Goal: Information Seeking & Learning: Learn about a topic

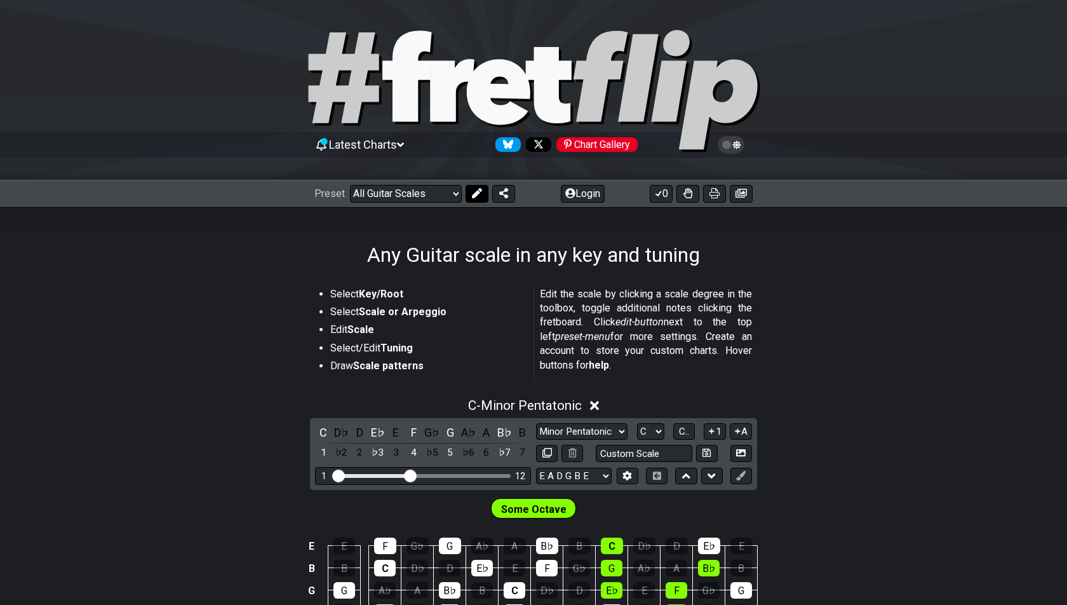
click at [472, 193] on icon at bounding box center [477, 193] width 10 height 10
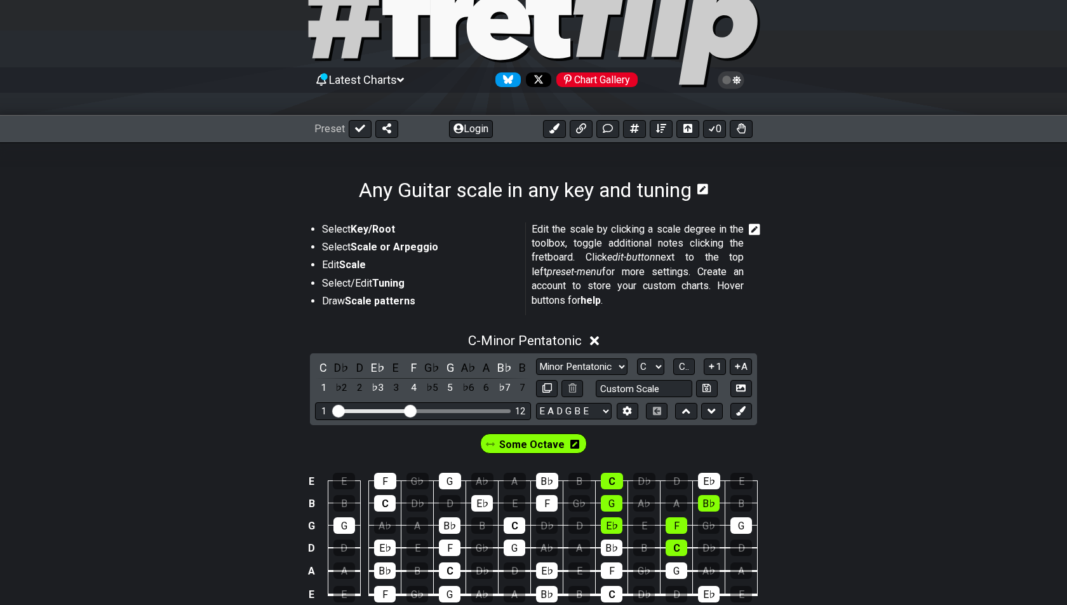
scroll to position [92, 0]
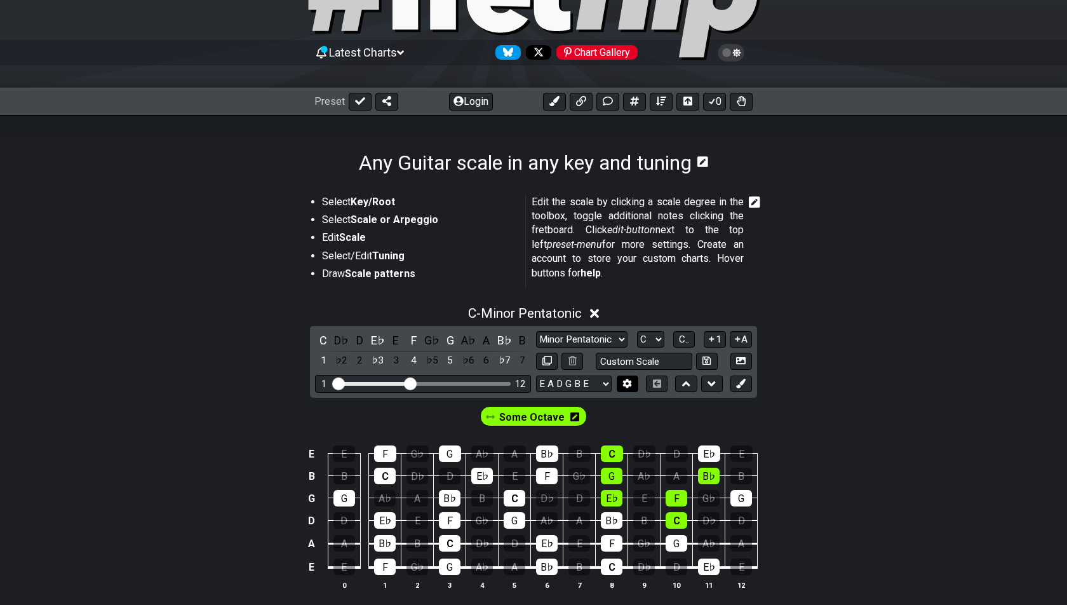
click at [633, 379] on button at bounding box center [628, 383] width 22 height 17
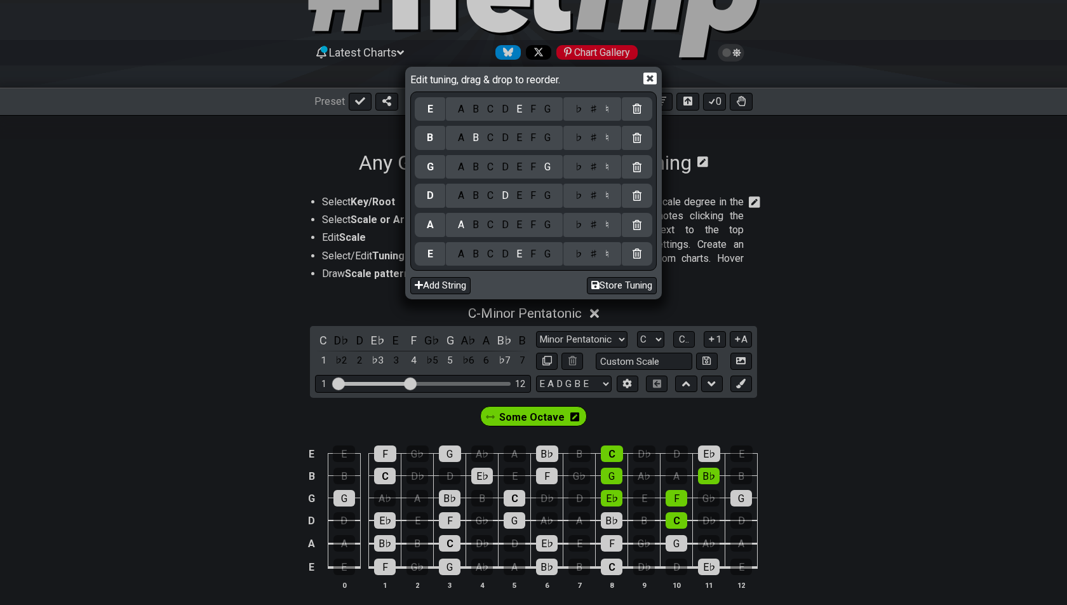
click at [489, 133] on div "C" at bounding box center [490, 138] width 15 height 14
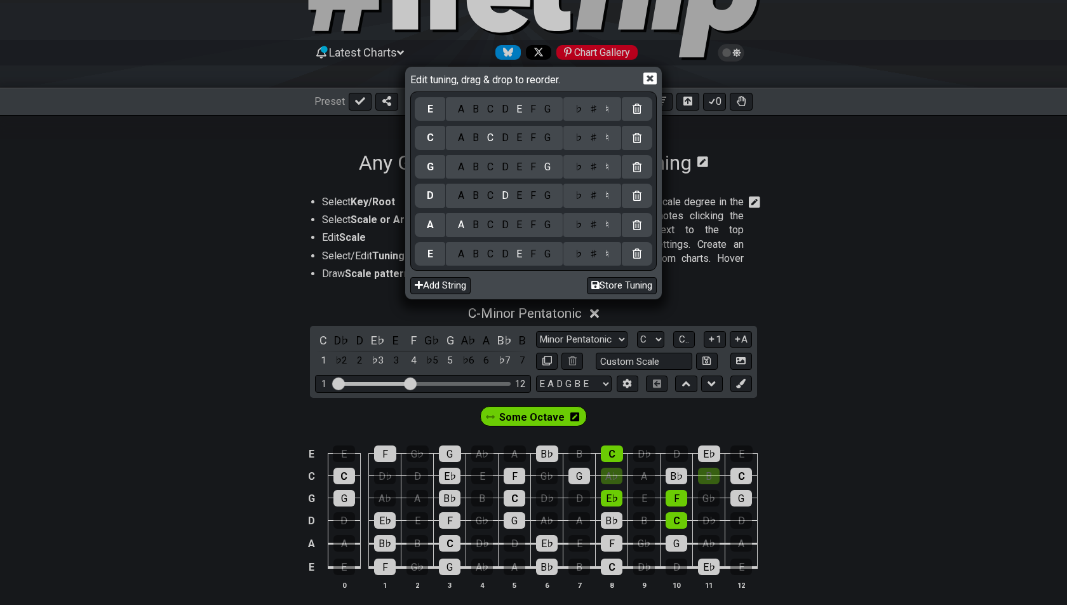
click at [529, 116] on div "A B C D E F G" at bounding box center [504, 109] width 117 height 24
click at [529, 111] on div "F" at bounding box center [534, 109] width 14 height 14
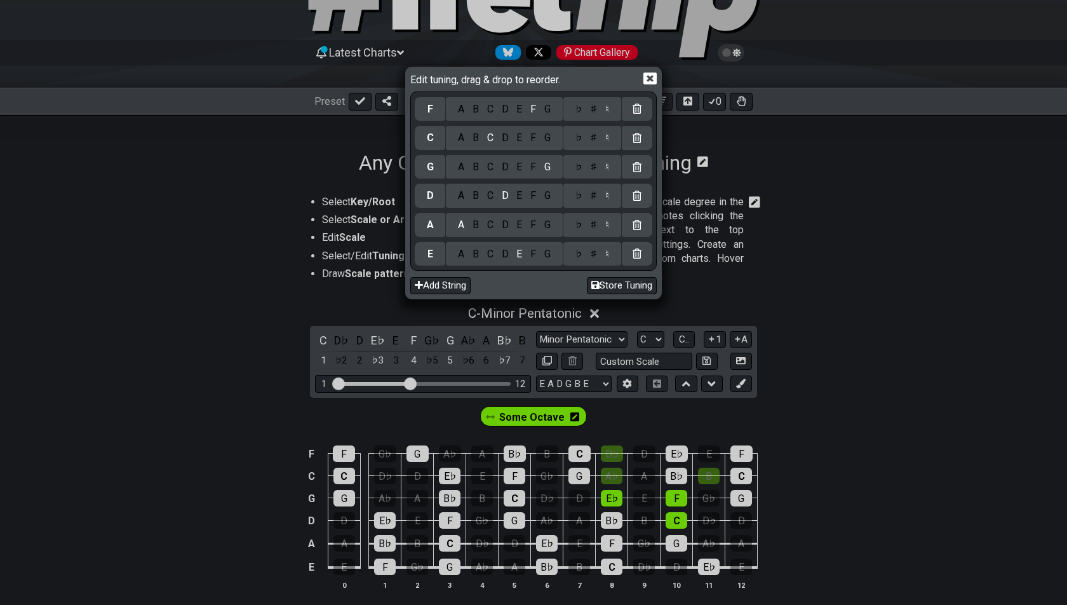
click at [654, 76] on icon at bounding box center [650, 78] width 13 height 13
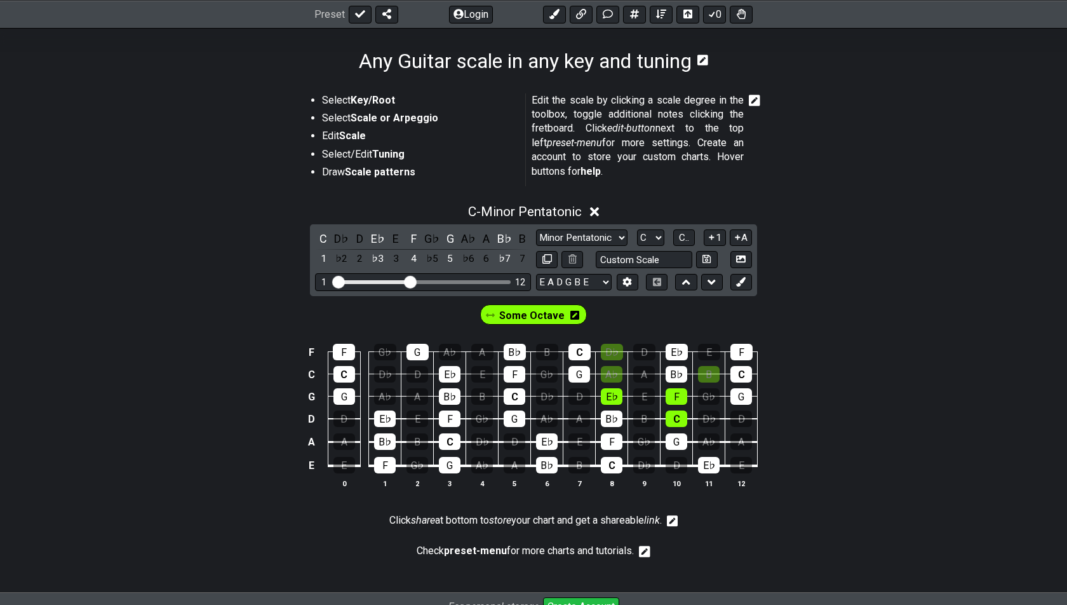
scroll to position [199, 0]
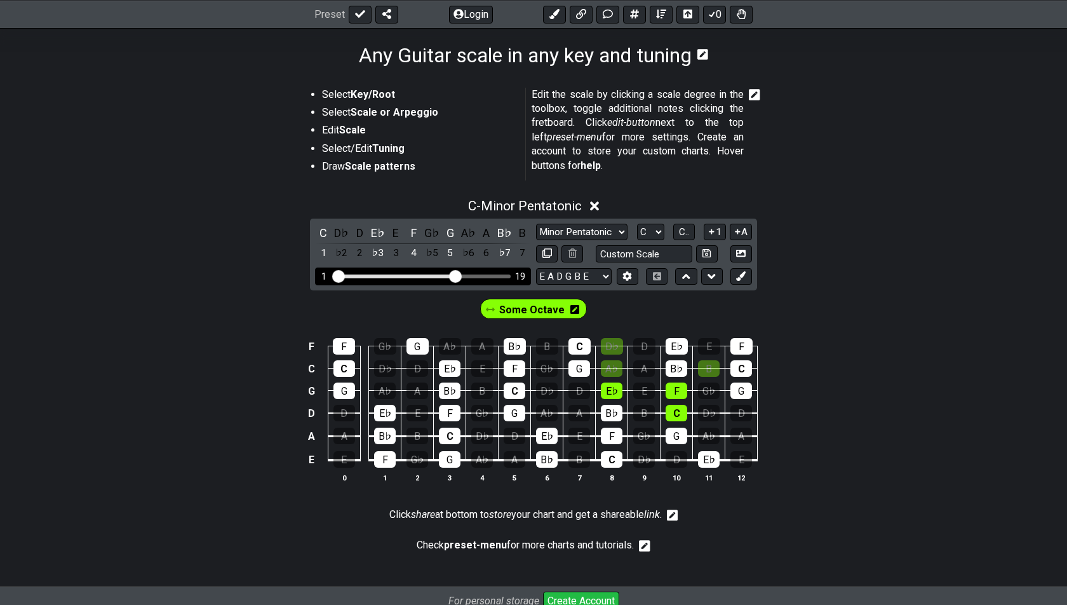
drag, startPoint x: 407, startPoint y: 275, endPoint x: 454, endPoint y: 273, distance: 47.7
click at [454, 275] on input "Visible fret range" at bounding box center [423, 275] width 180 height 0
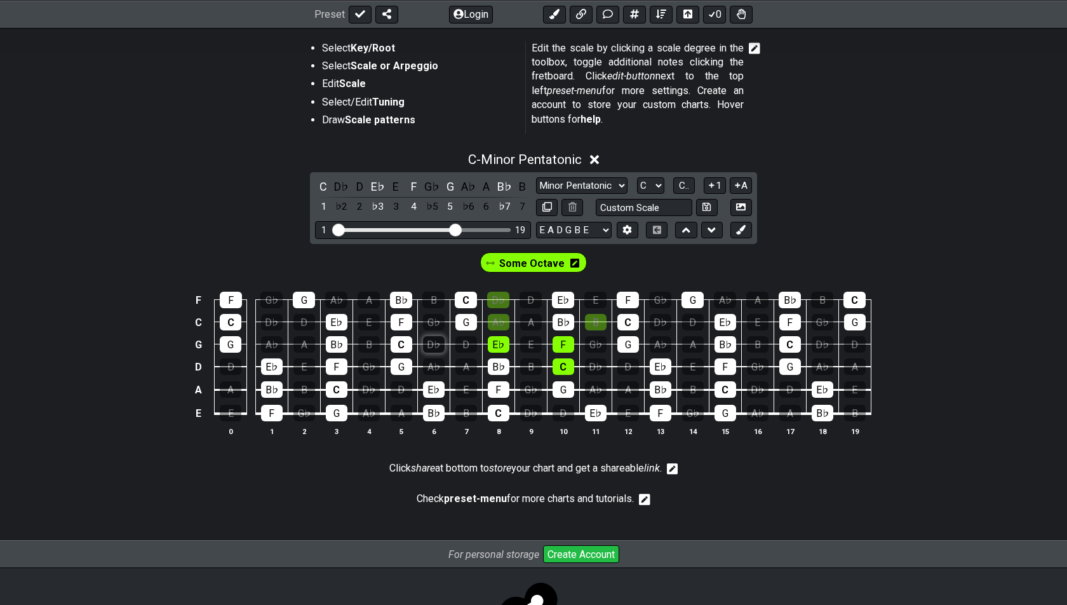
scroll to position [242, 0]
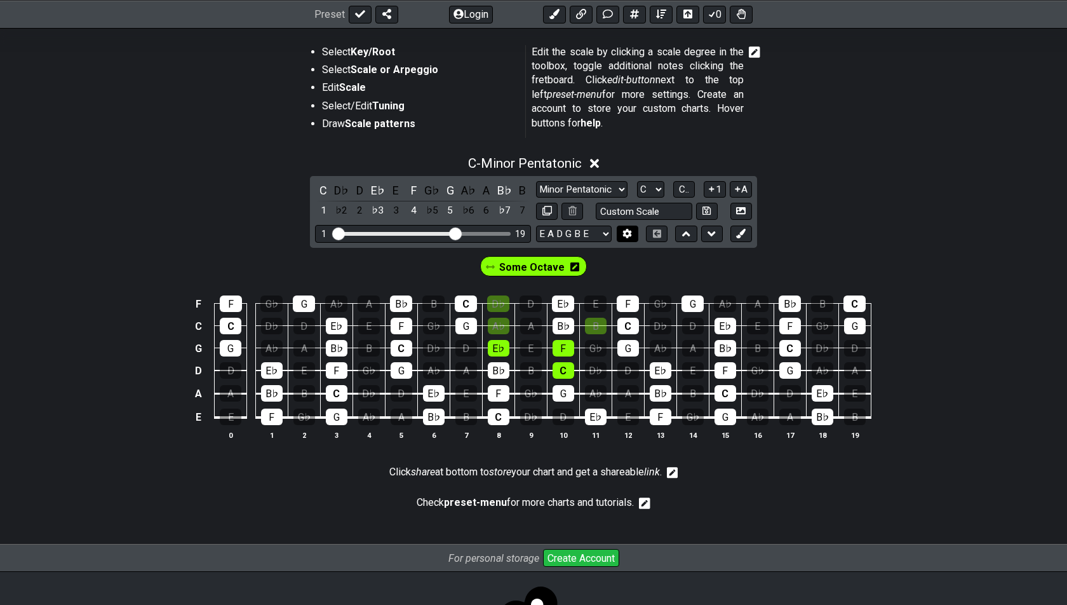
click at [630, 229] on icon at bounding box center [627, 234] width 9 height 10
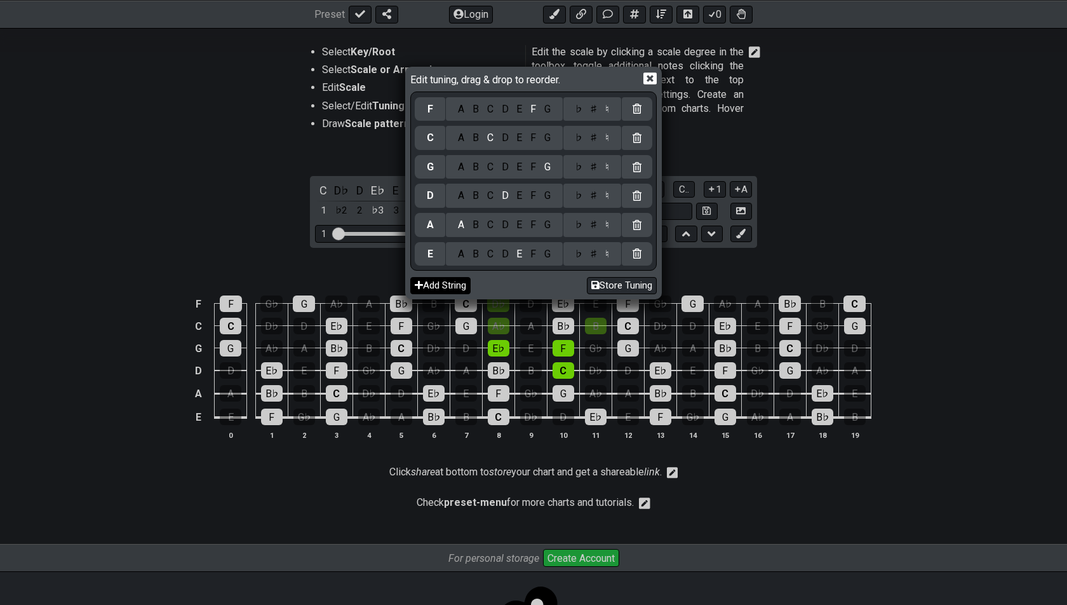
click at [456, 282] on button "Add String" at bounding box center [440, 285] width 60 height 17
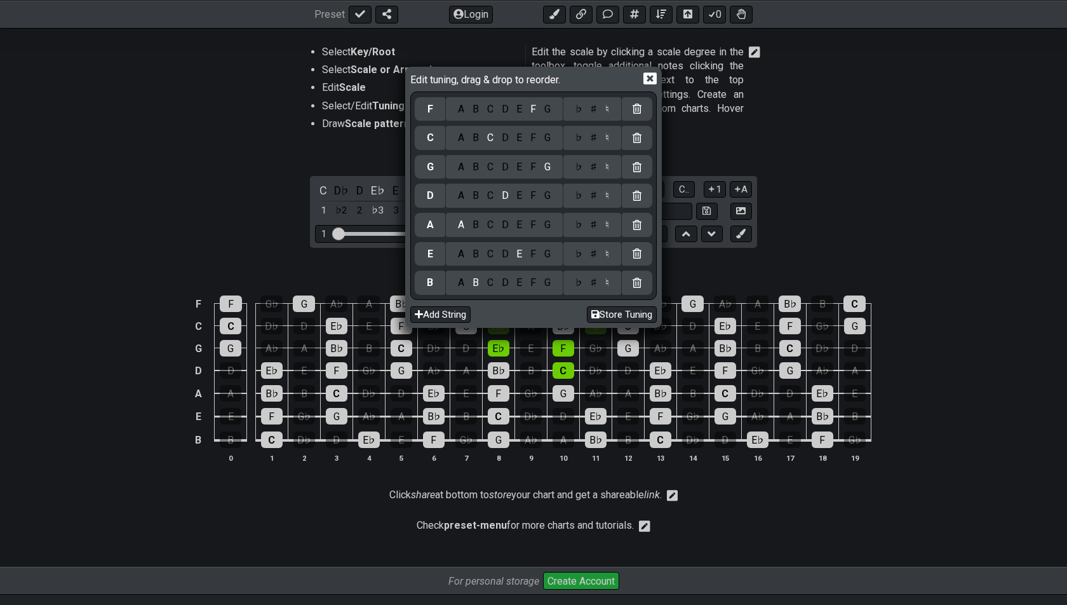
click at [652, 79] on icon at bounding box center [650, 78] width 13 height 13
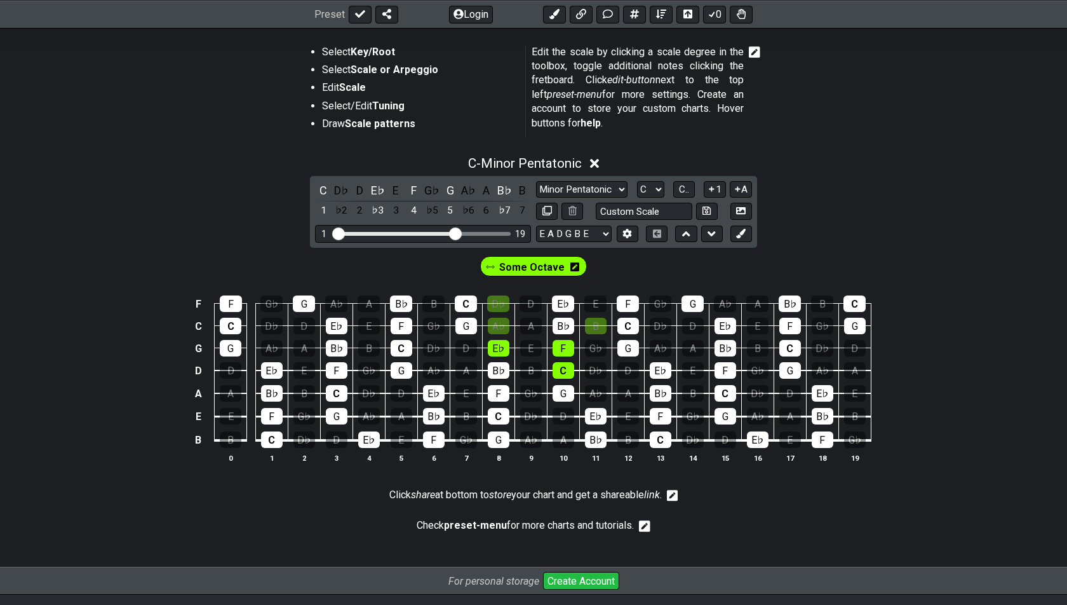
click at [571, 262] on icon at bounding box center [575, 266] width 9 height 9
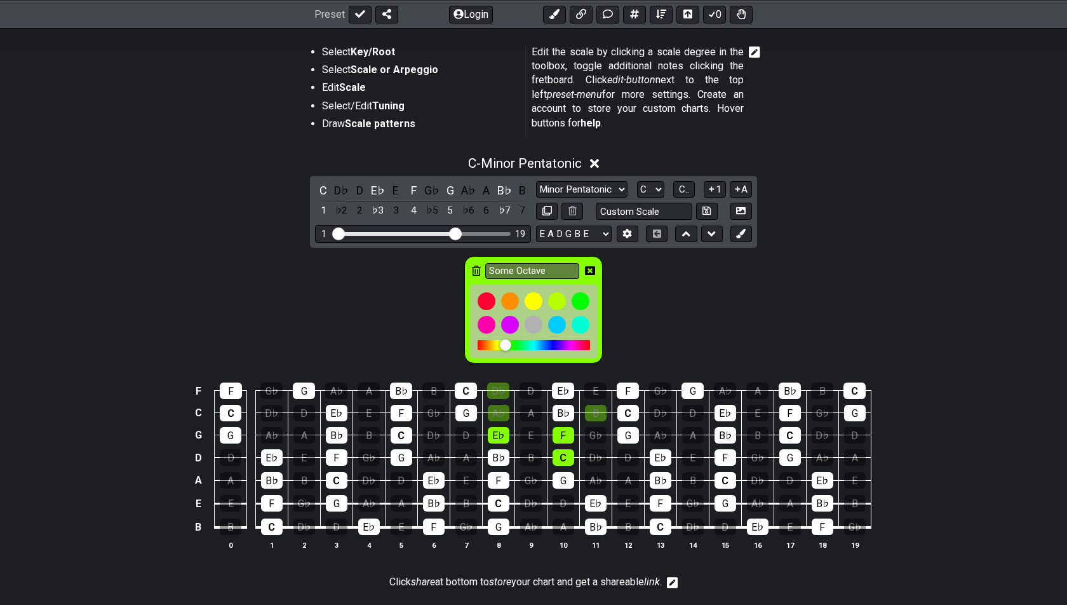
click at [478, 267] on icon at bounding box center [476, 271] width 9 height 10
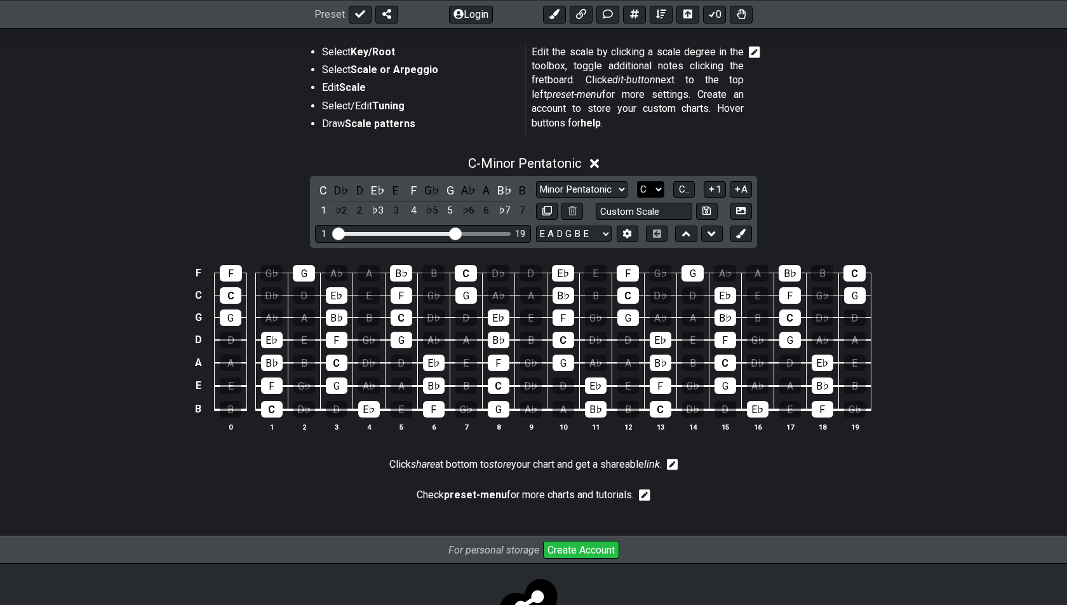
click at [649, 189] on select "A♭ A A♯ B♭ B C C♯ D♭ D D♯ E♭ E F F♯ G♭ G G♯" at bounding box center [650, 189] width 27 height 17
click at [608, 189] on select "Minor Pentatonic Root Minor Pentatonic Major Pentatonic Minor Blues Major Blues…" at bounding box center [581, 189] width 91 height 17
select select "Major / [PERSON_NAME]"
click at [536, 181] on select "Minor Pentatonic Root Minor Pentatonic Major Pentatonic Minor Blues Major Blues…" at bounding box center [581, 189] width 91 height 17
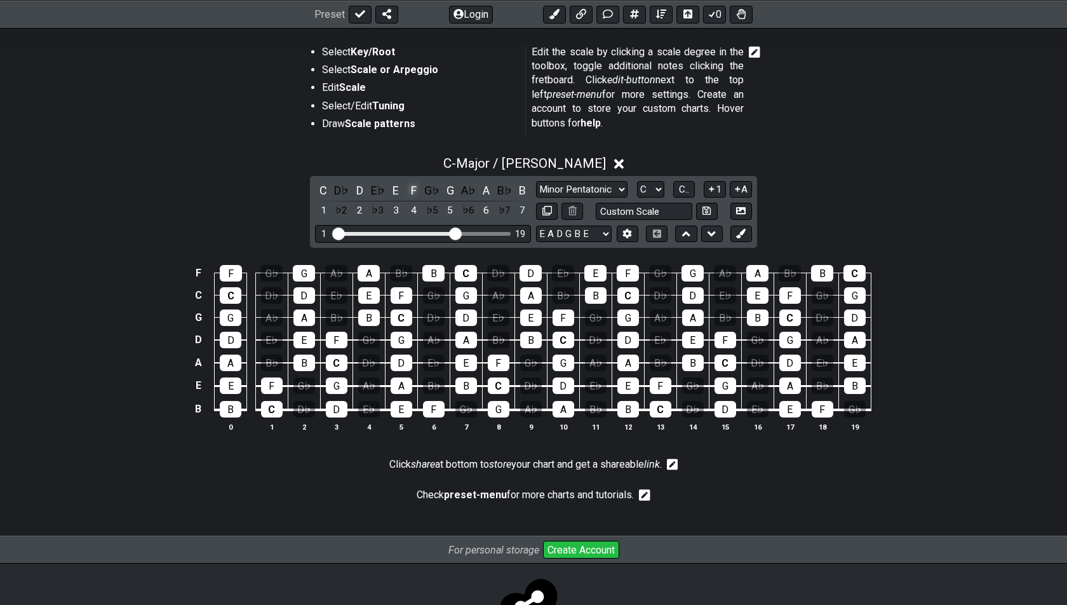
click at [414, 187] on div "F" at bounding box center [414, 190] width 17 height 17
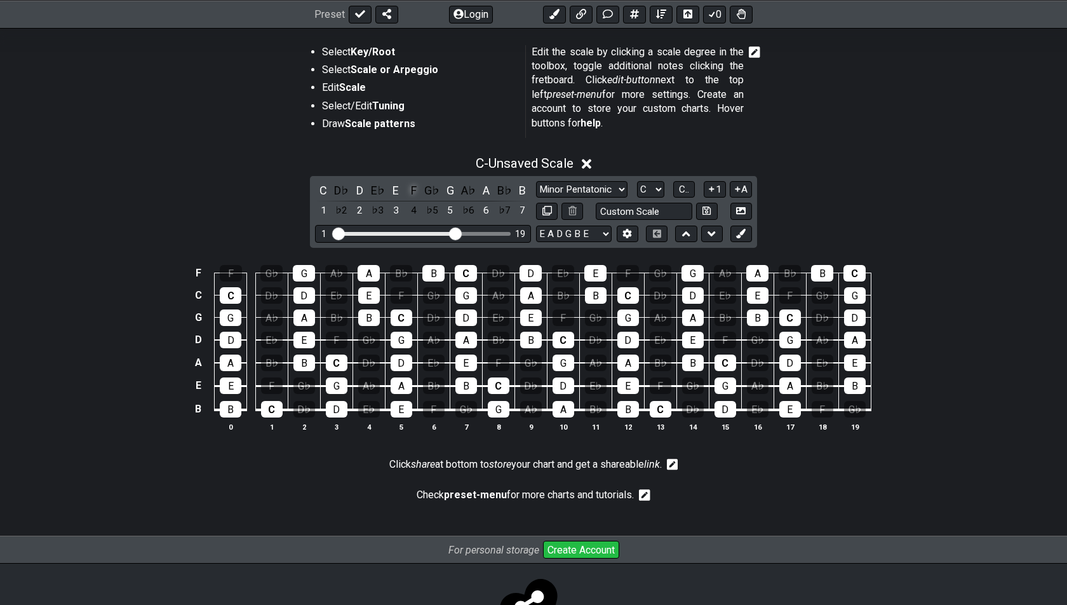
click at [414, 187] on div "F" at bounding box center [414, 190] width 17 height 17
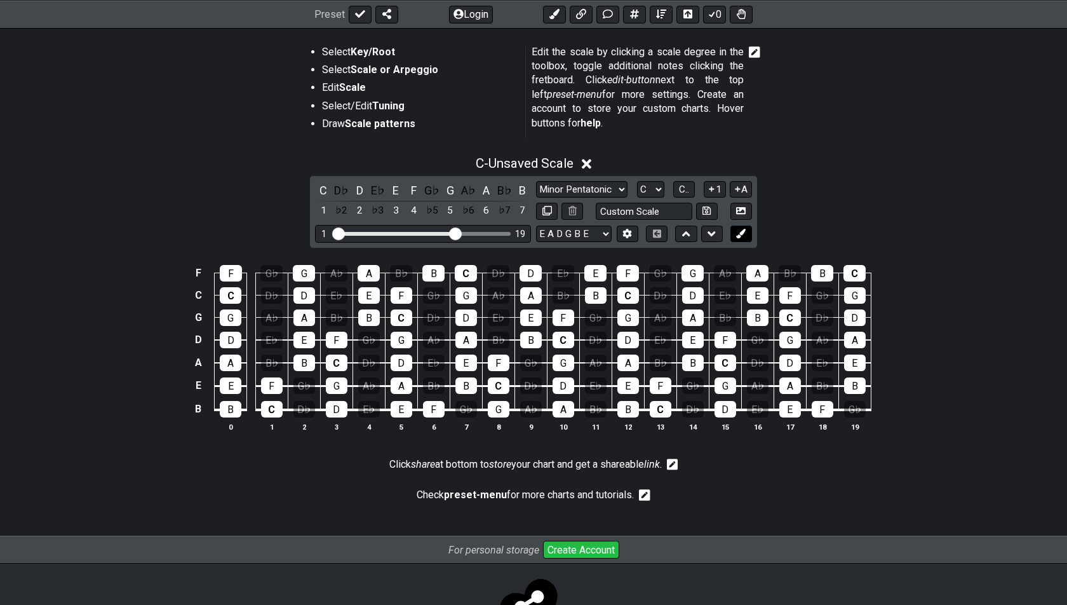
click at [741, 231] on icon at bounding box center [741, 234] width 10 height 10
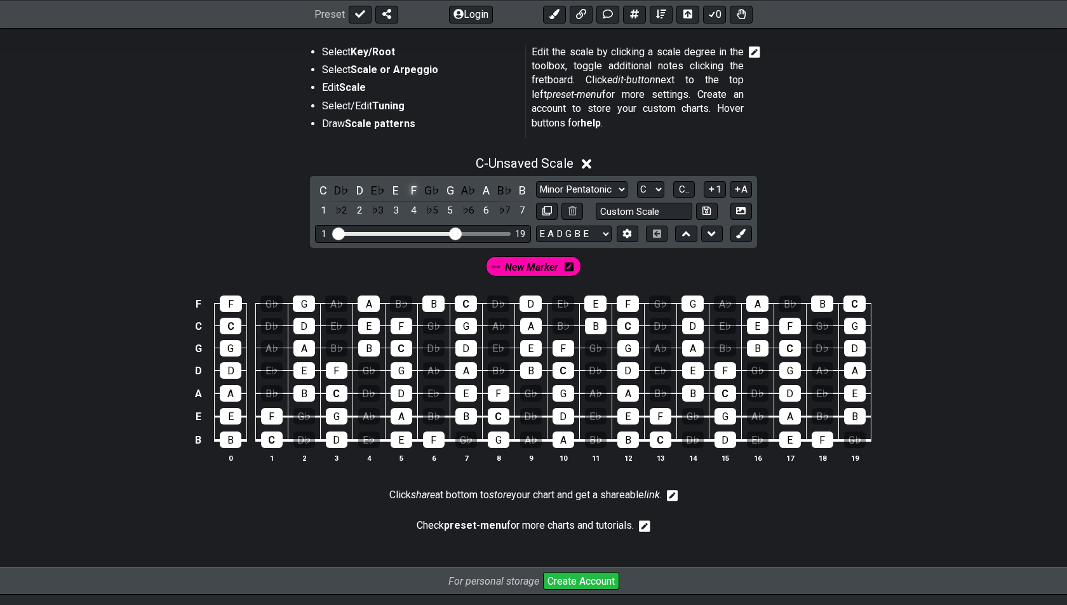
click at [415, 189] on div "F" at bounding box center [414, 190] width 17 height 17
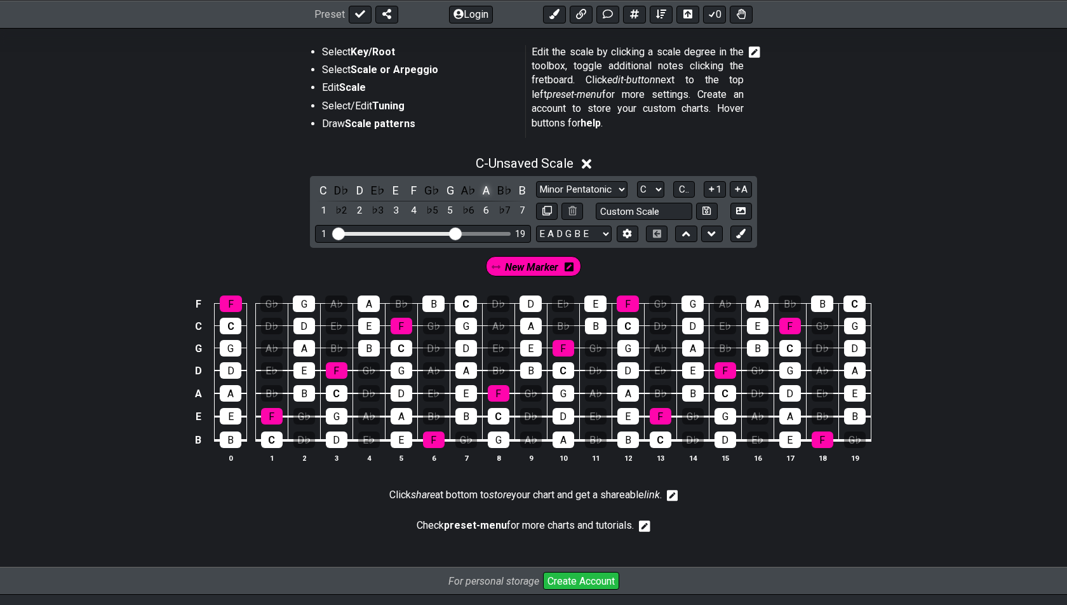
click at [487, 190] on div "A" at bounding box center [486, 190] width 17 height 17
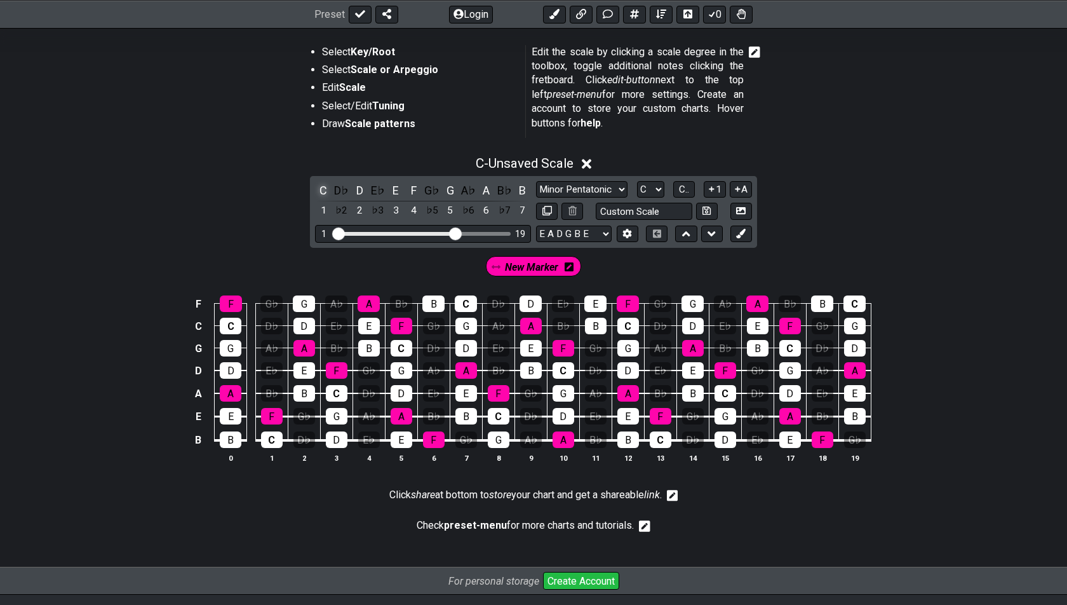
click at [323, 186] on div "C" at bounding box center [323, 190] width 17 height 17
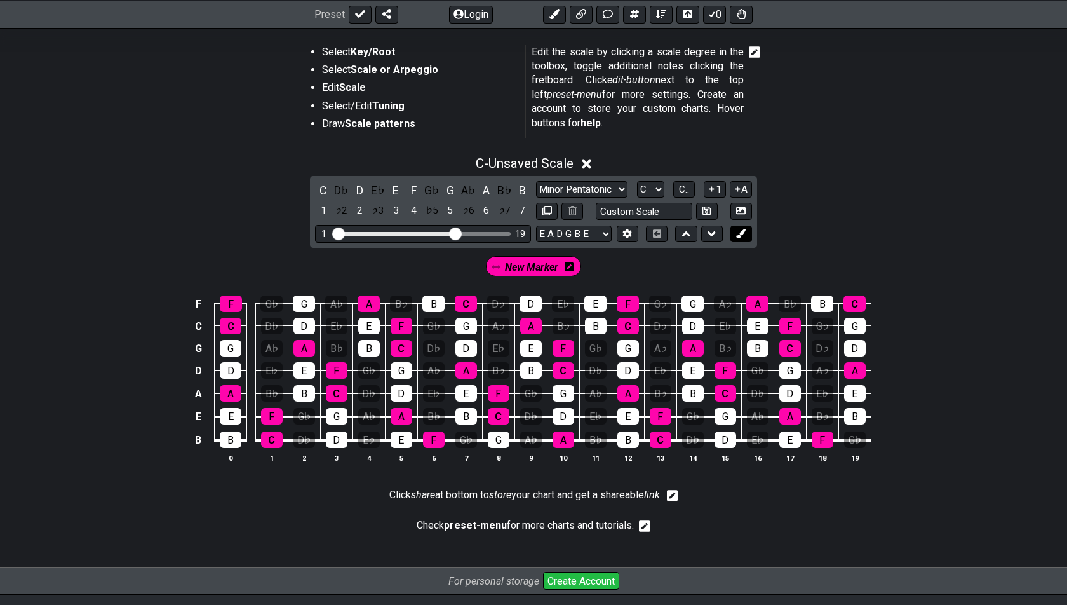
click at [744, 231] on icon at bounding box center [741, 234] width 10 height 10
click at [522, 258] on icon at bounding box center [521, 267] width 9 height 18
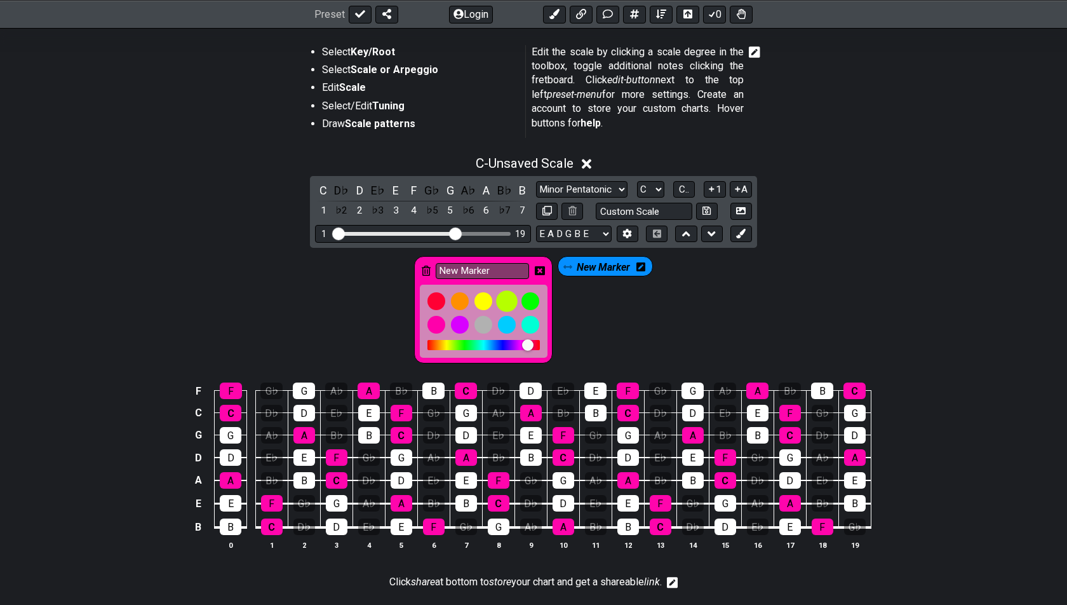
click at [515, 299] on div at bounding box center [507, 301] width 22 height 22
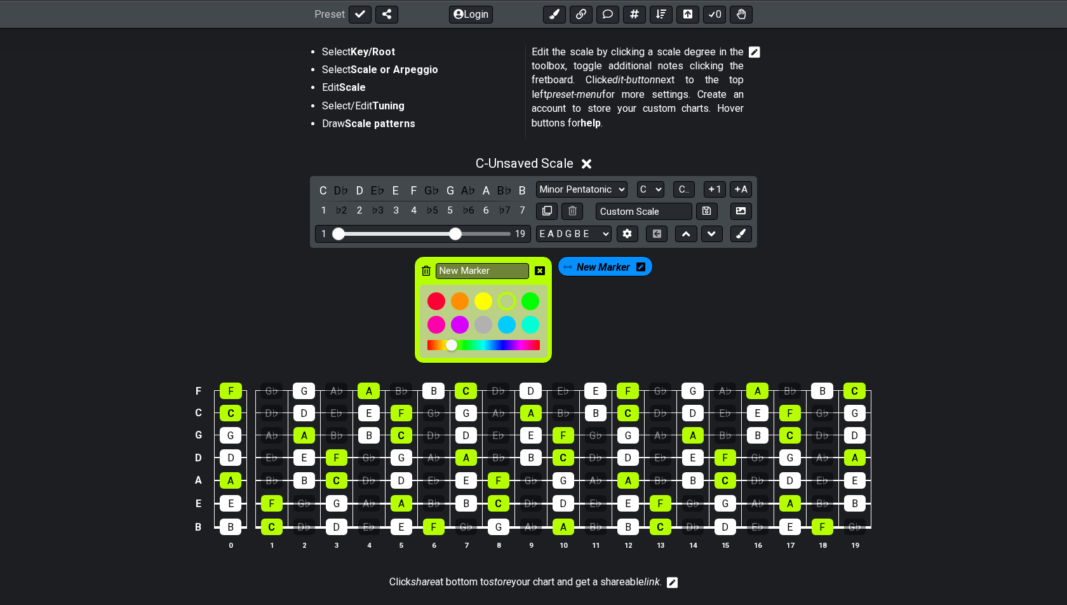
click at [640, 259] on icon at bounding box center [641, 267] width 9 height 18
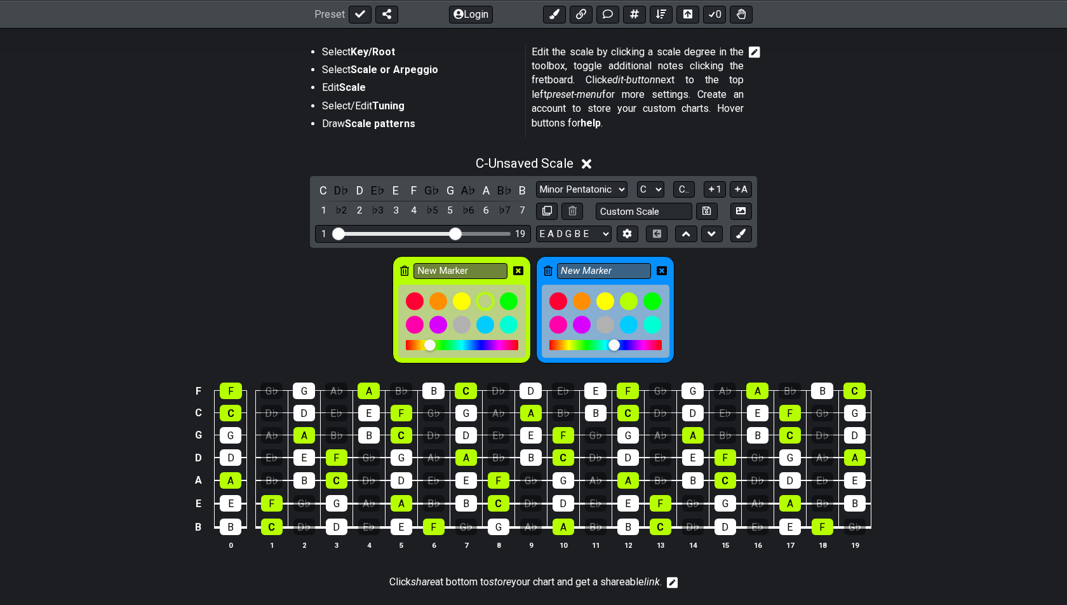
click at [658, 266] on icon at bounding box center [662, 270] width 10 height 9
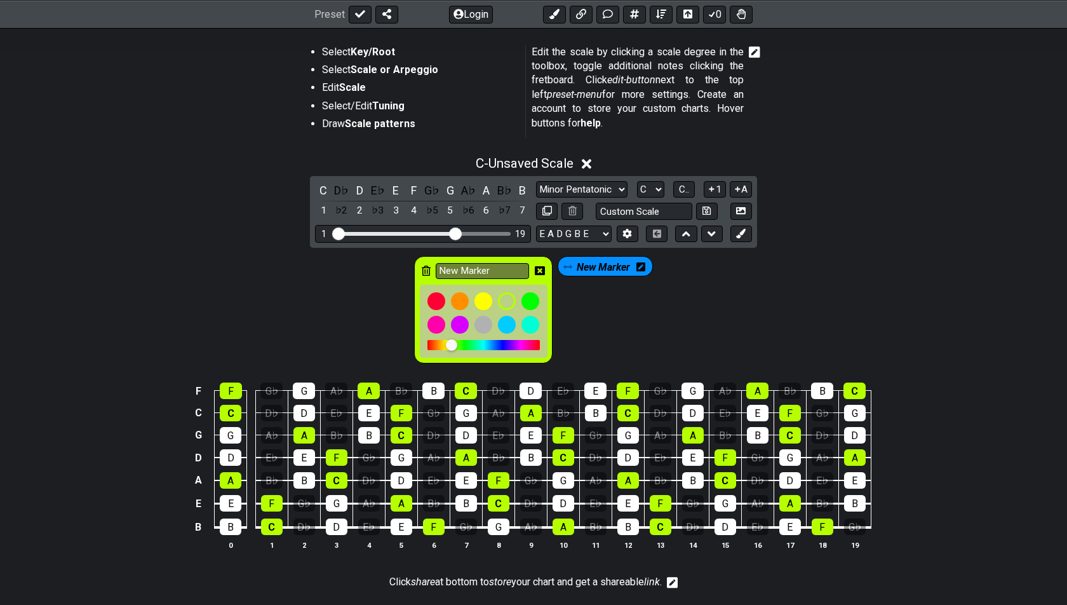
click at [604, 265] on span "New Marker" at bounding box center [603, 267] width 53 height 18
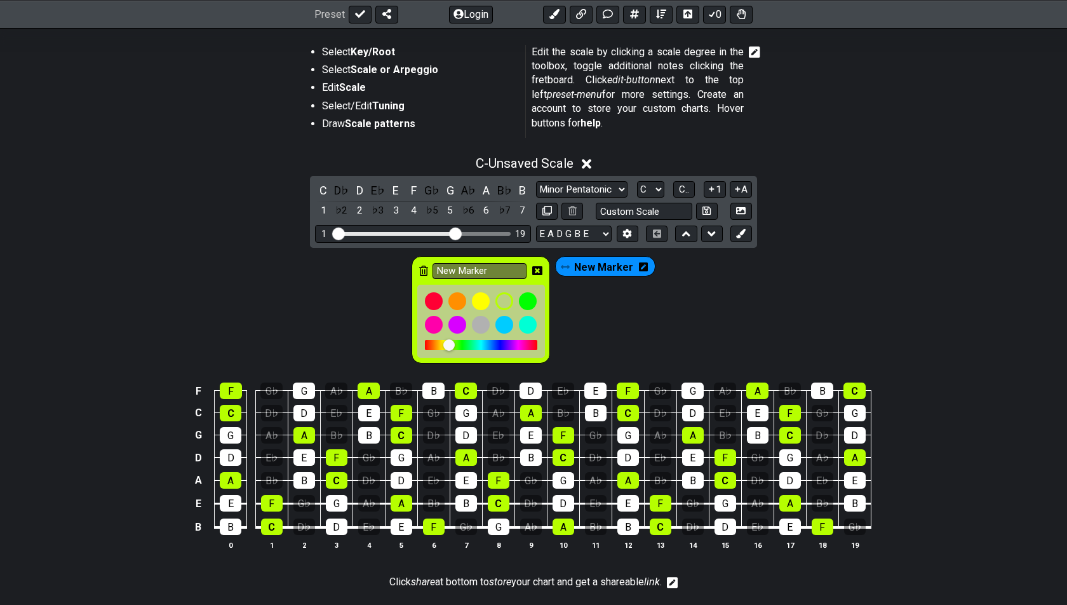
click at [595, 261] on span "New Marker" at bounding box center [603, 267] width 59 height 18
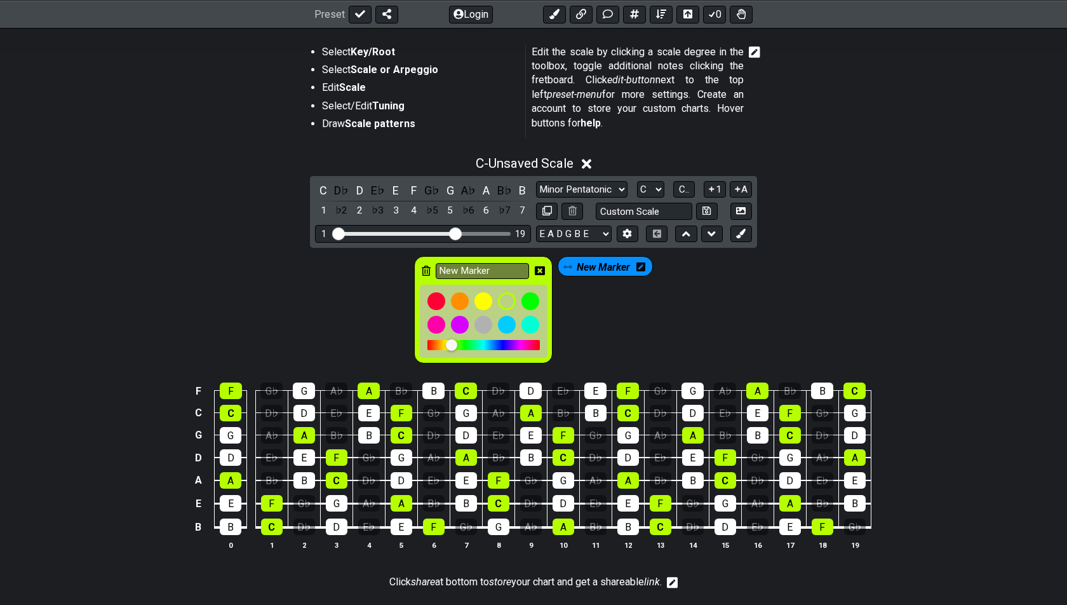
click at [536, 266] on icon at bounding box center [540, 270] width 10 height 9
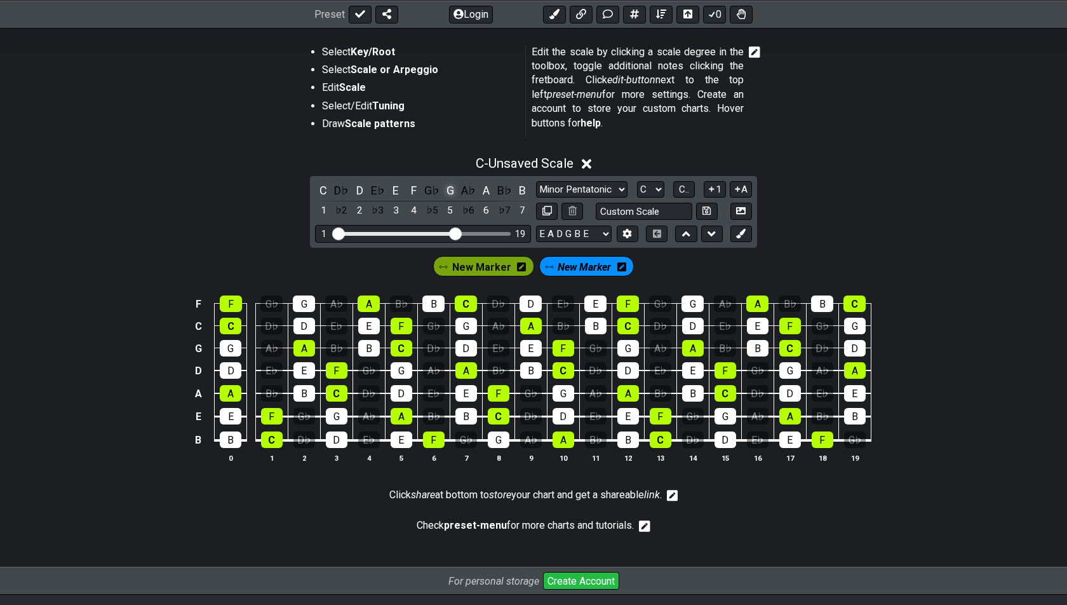
click at [448, 189] on div "G" at bounding box center [450, 190] width 17 height 17
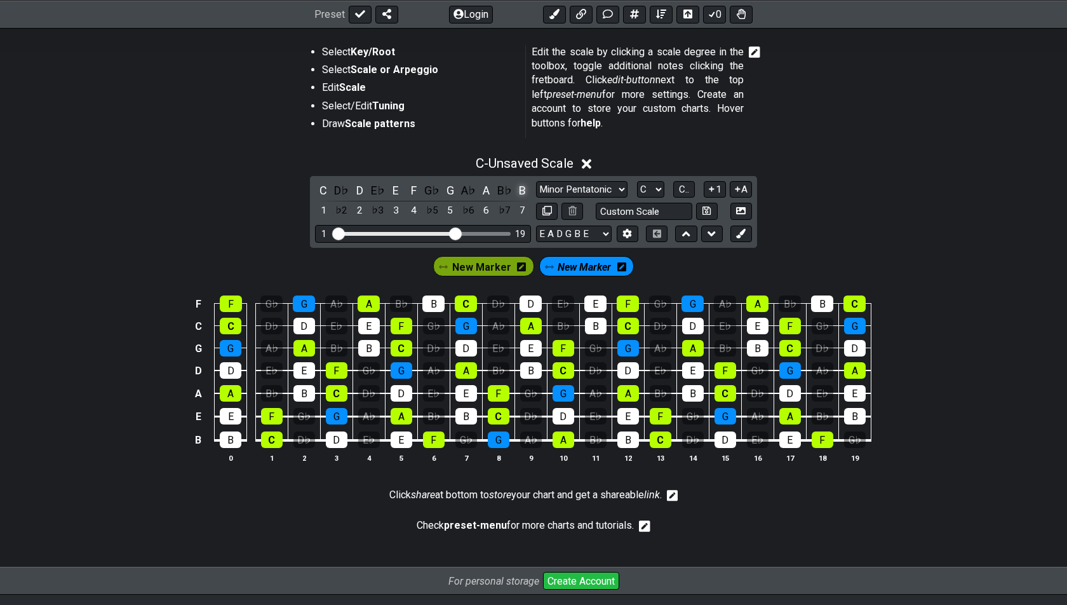
click at [519, 186] on div "B" at bounding box center [523, 190] width 17 height 17
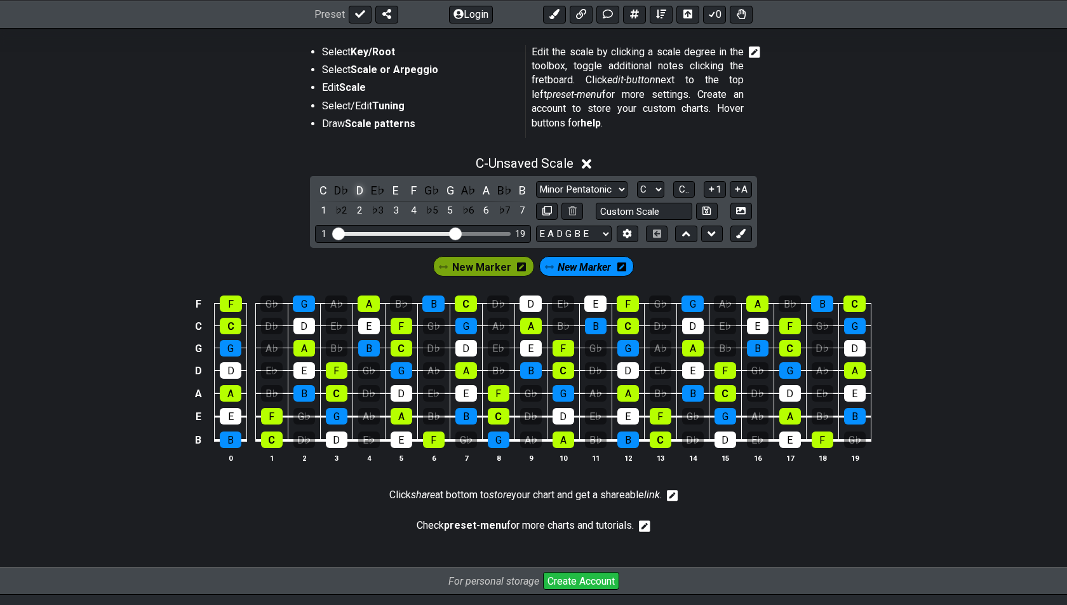
click at [360, 185] on div "D" at bounding box center [359, 190] width 17 height 17
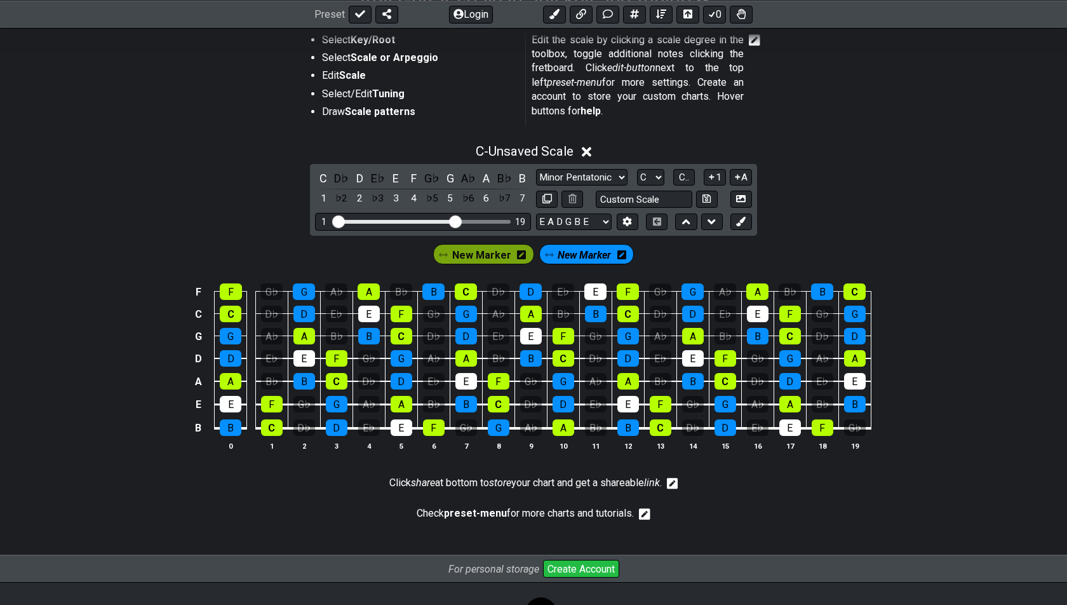
scroll to position [237, 0]
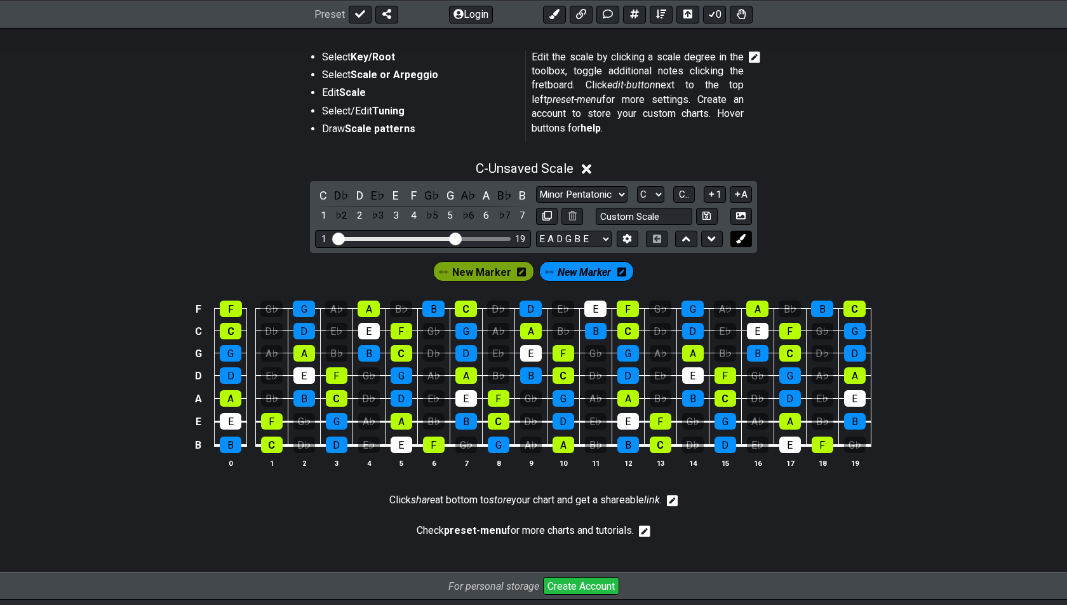
click at [742, 238] on icon at bounding box center [741, 239] width 10 height 10
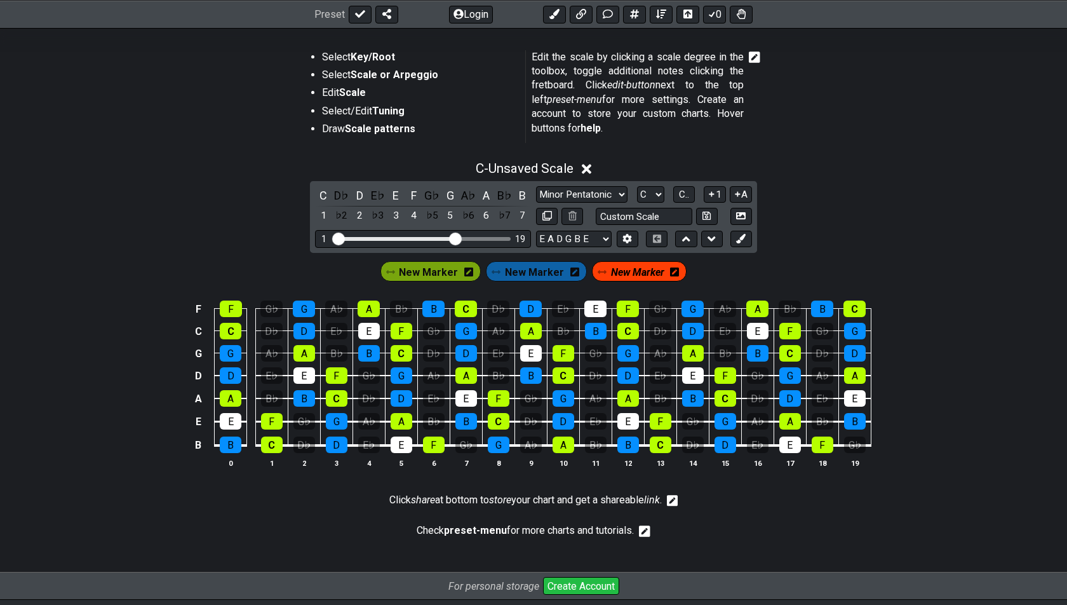
click at [674, 269] on icon at bounding box center [674, 271] width 9 height 9
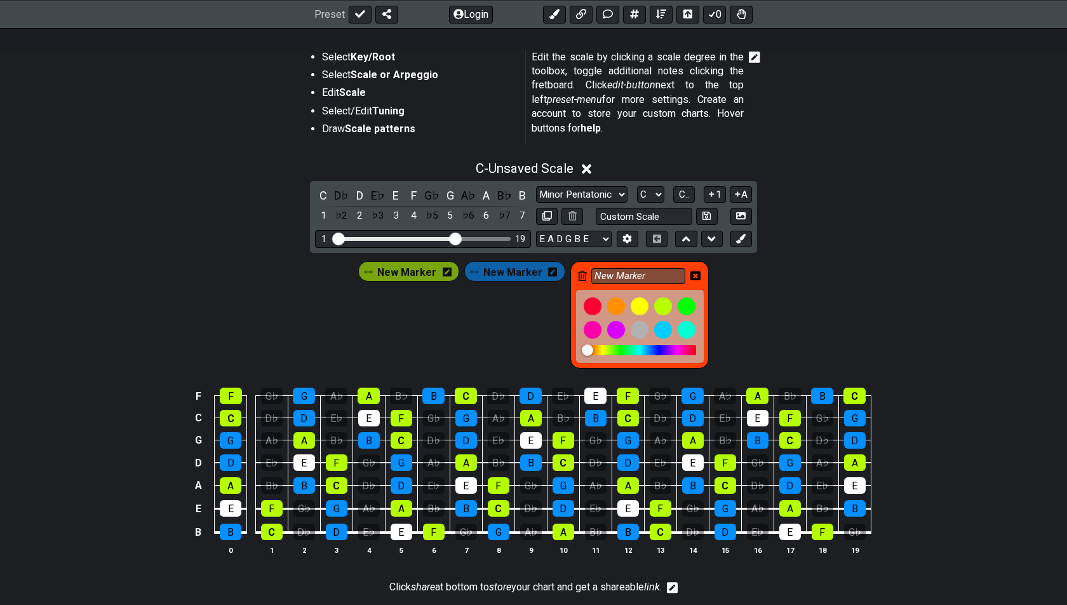
click at [582, 272] on icon at bounding box center [582, 276] width 9 height 10
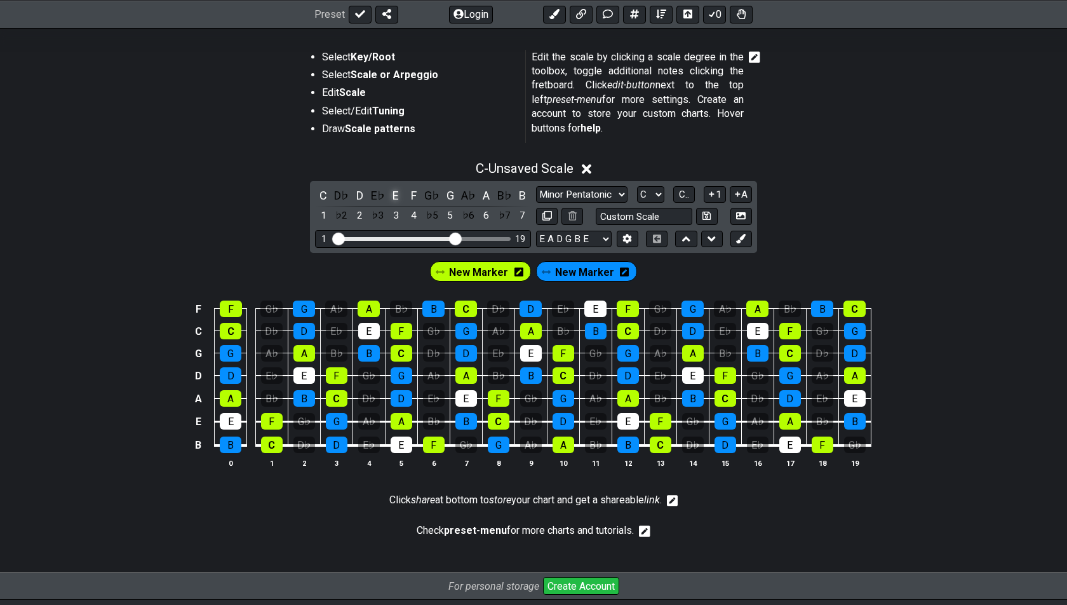
click at [393, 194] on div "E" at bounding box center [396, 195] width 17 height 17
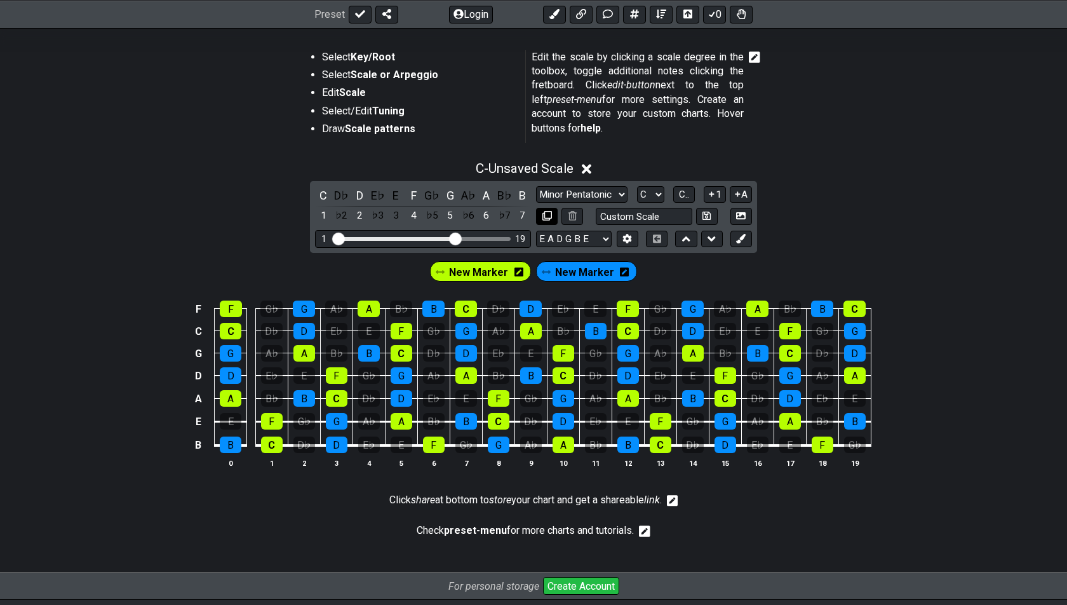
click at [548, 213] on icon at bounding box center [548, 216] width 10 height 10
select select "Major / [PERSON_NAME]"
select select "C"
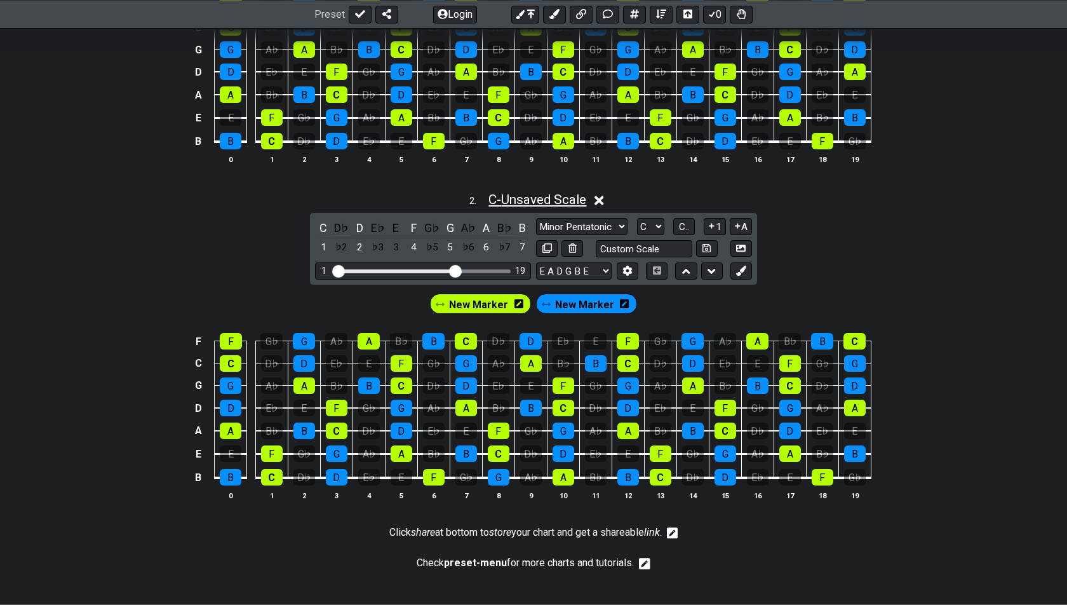
scroll to position [561, 0]
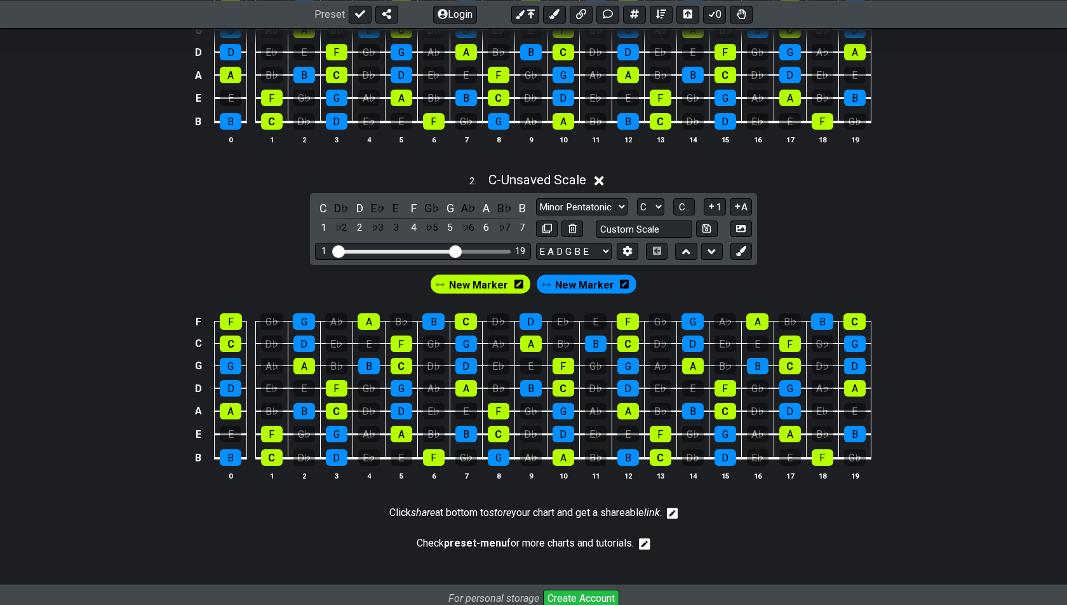
click at [577, 284] on span "New Marker" at bounding box center [584, 285] width 59 height 18
click at [521, 205] on div "B" at bounding box center [523, 207] width 17 height 17
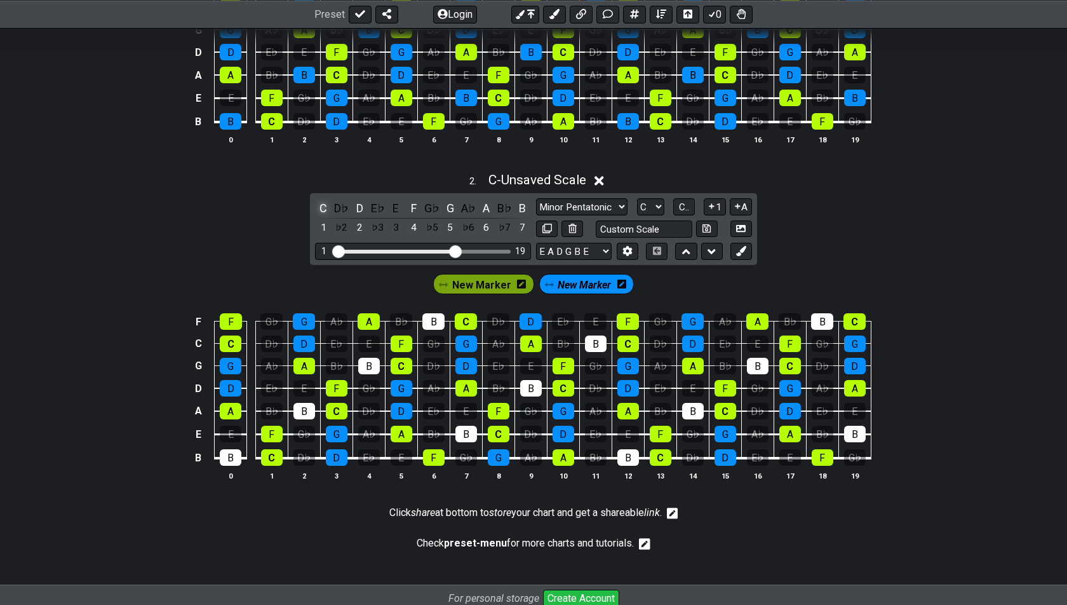
click at [322, 202] on div "C" at bounding box center [323, 207] width 17 height 17
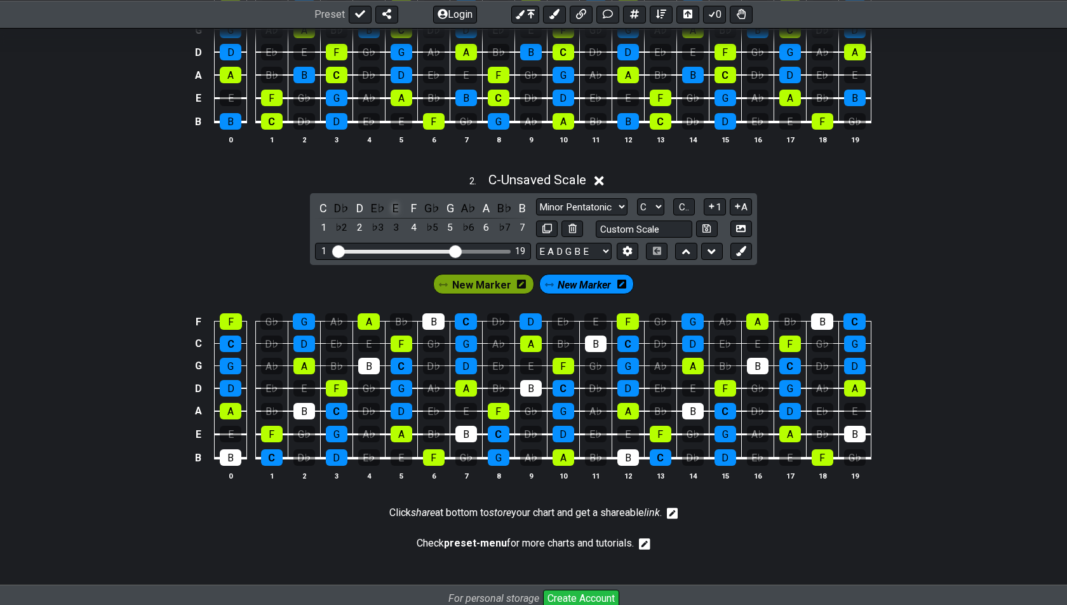
click at [395, 203] on div "E" at bounding box center [396, 207] width 17 height 17
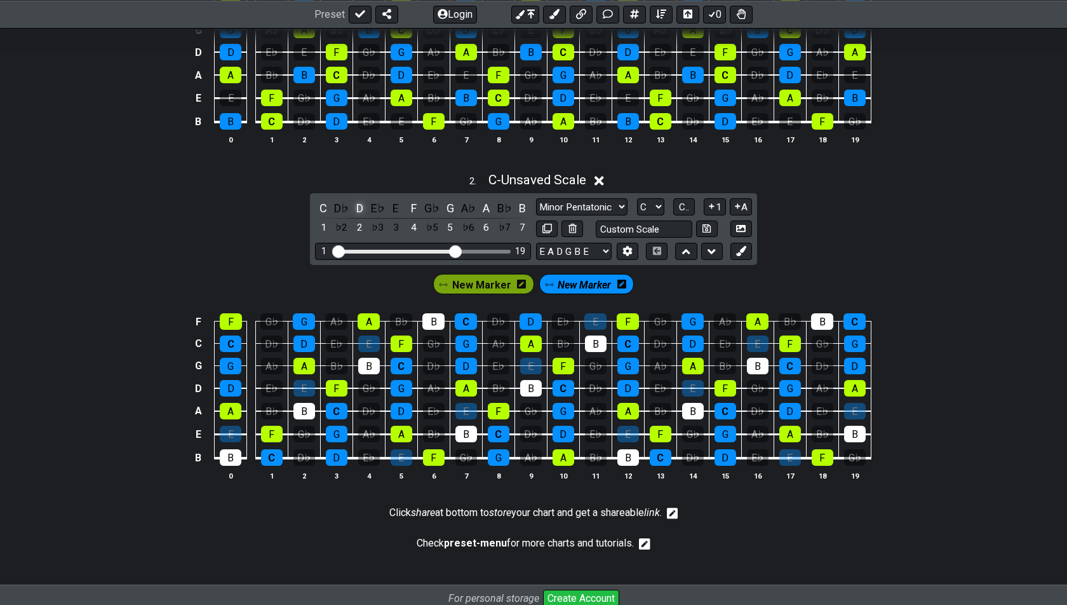
click at [358, 200] on div "D" at bounding box center [359, 207] width 17 height 17
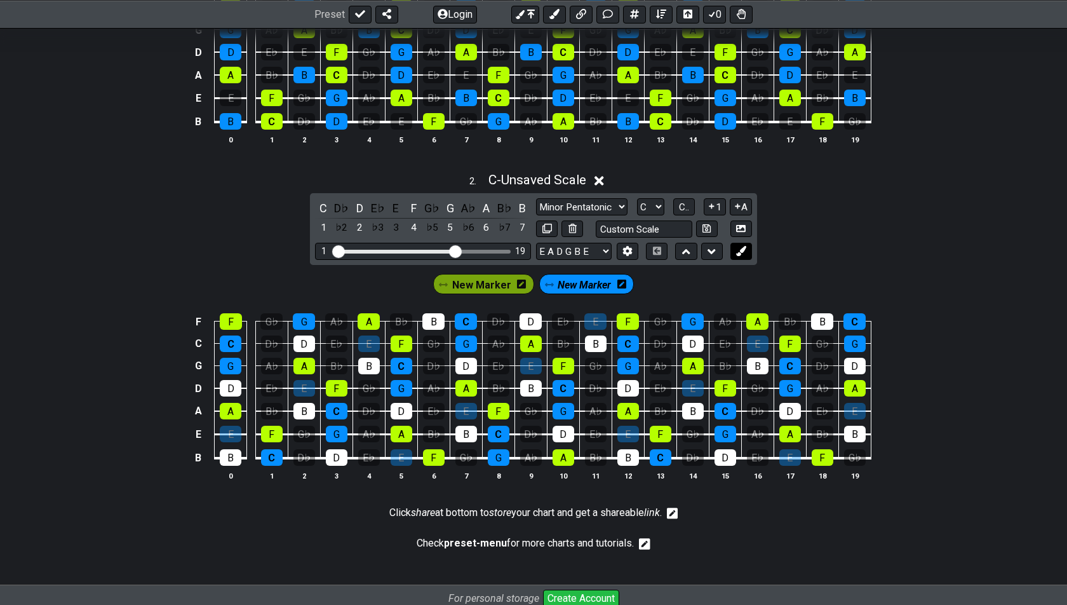
click at [742, 251] on button at bounding box center [742, 251] width 22 height 17
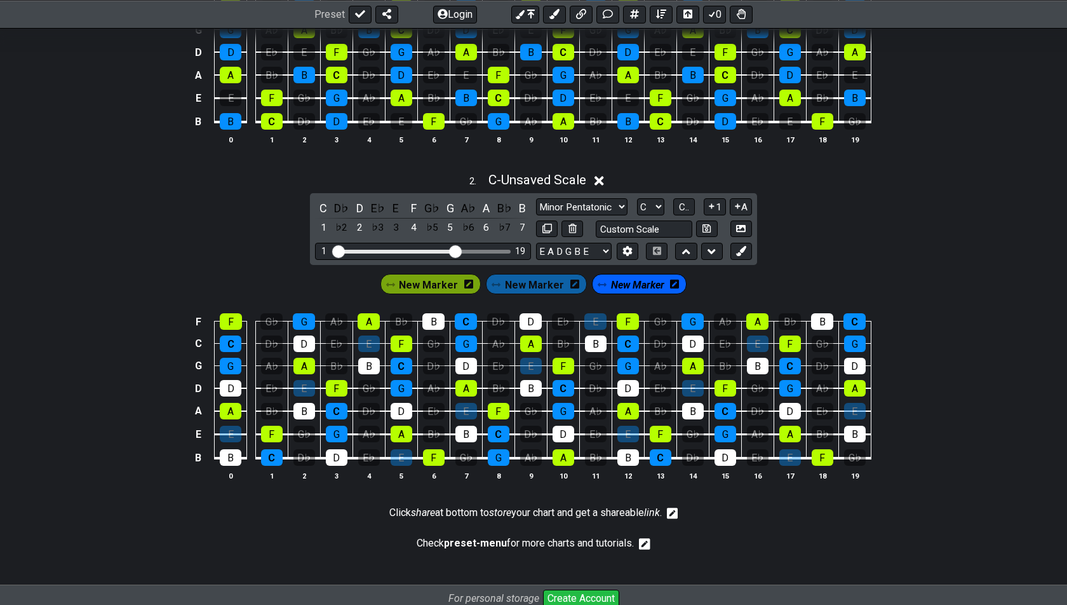
click at [670, 282] on icon at bounding box center [674, 284] width 9 height 9
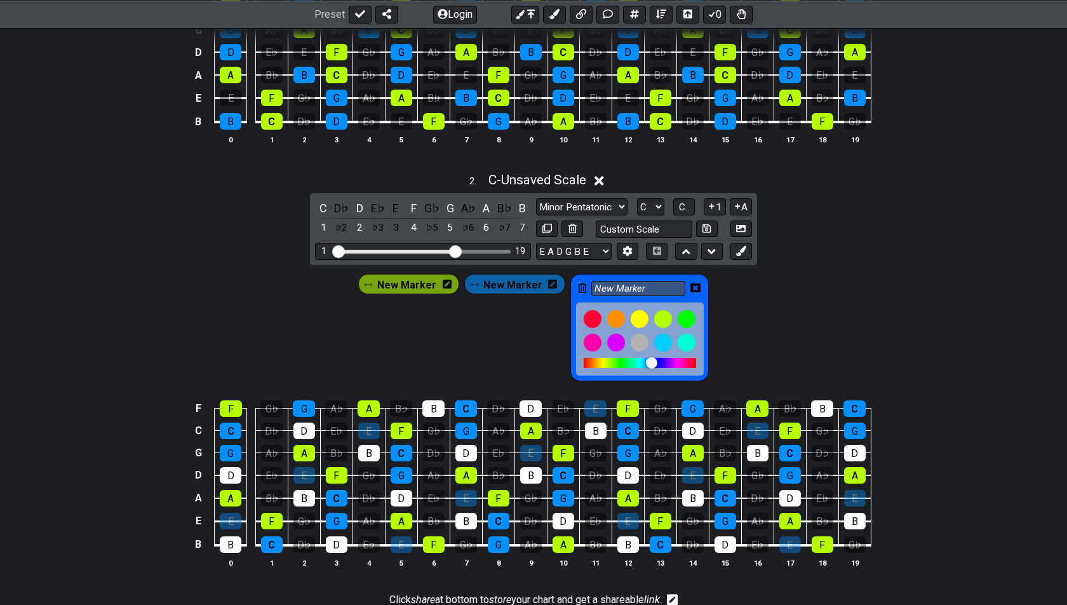
click at [588, 274] on div "New Marker" at bounding box center [640, 327] width 138 height 107
click at [578, 283] on icon at bounding box center [582, 288] width 9 height 10
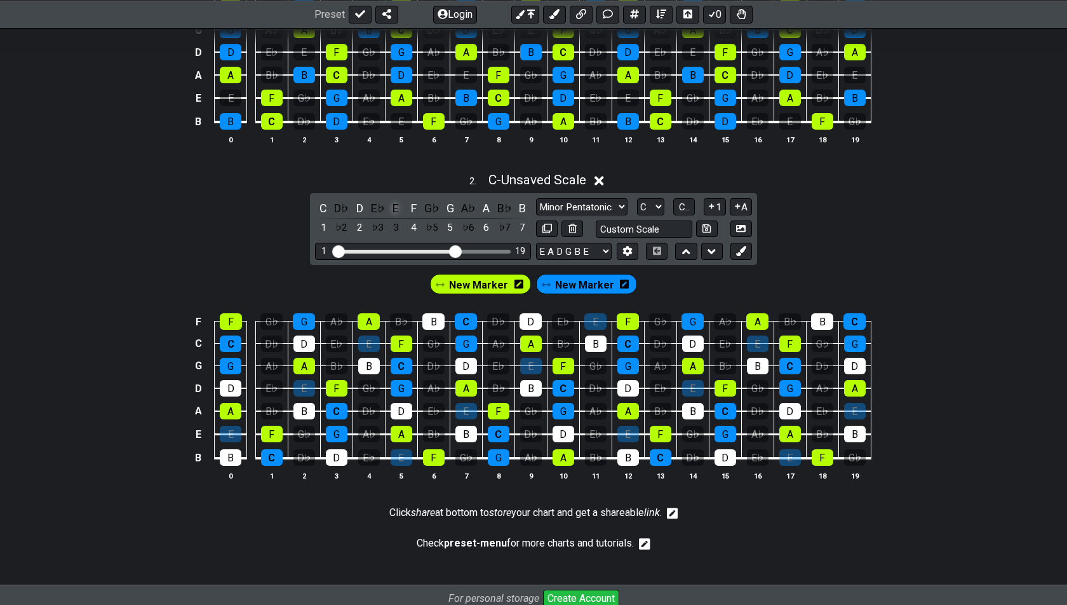
click at [403, 206] on div "E" at bounding box center [396, 207] width 17 height 17
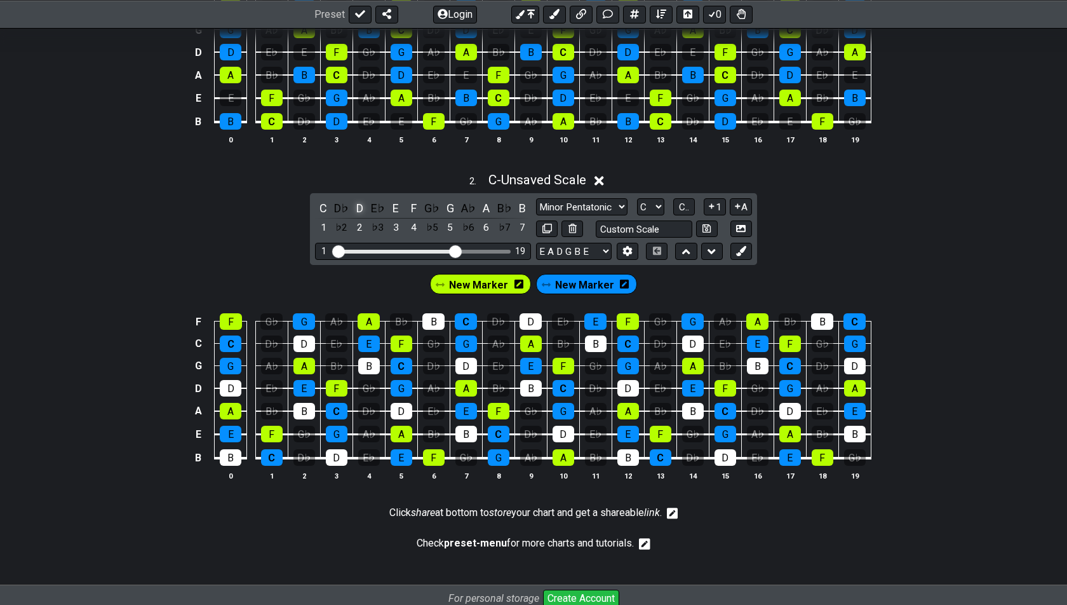
click at [356, 206] on div "D" at bounding box center [359, 207] width 17 height 17
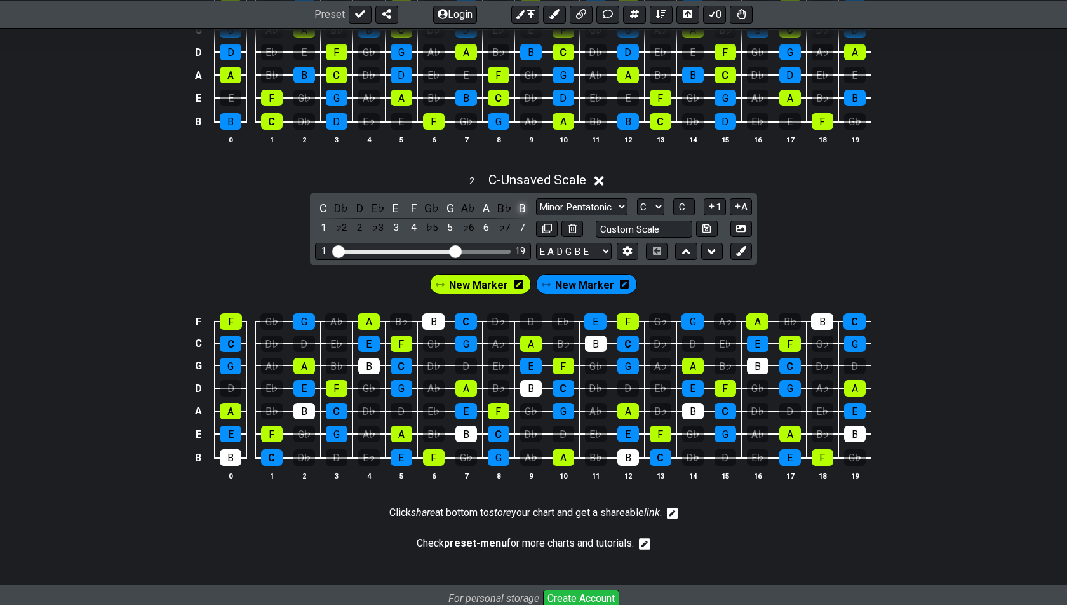
click at [523, 201] on div "B" at bounding box center [523, 207] width 17 height 17
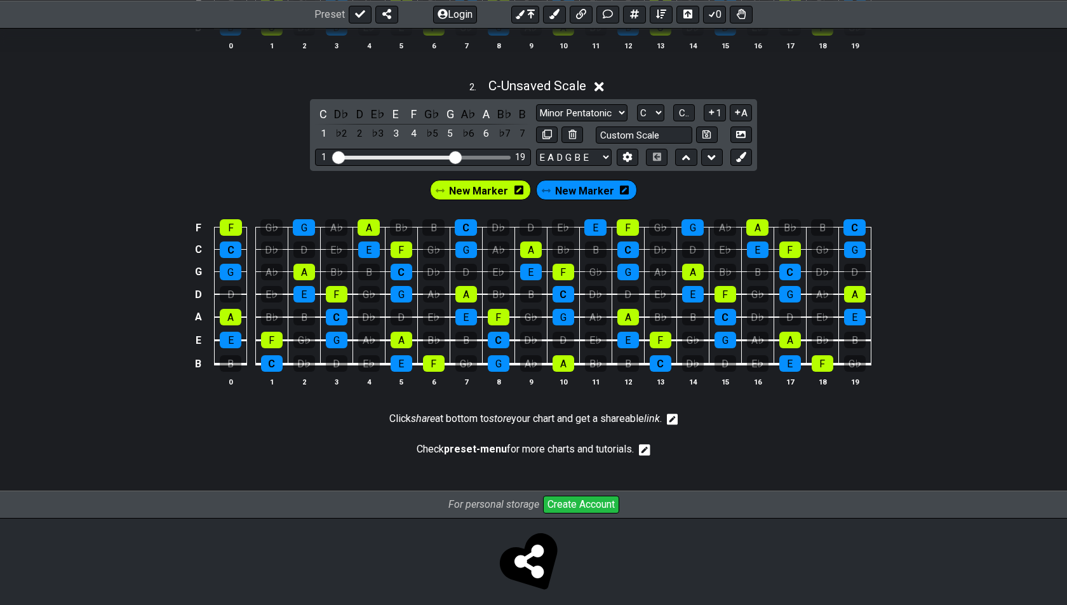
scroll to position [659, 0]
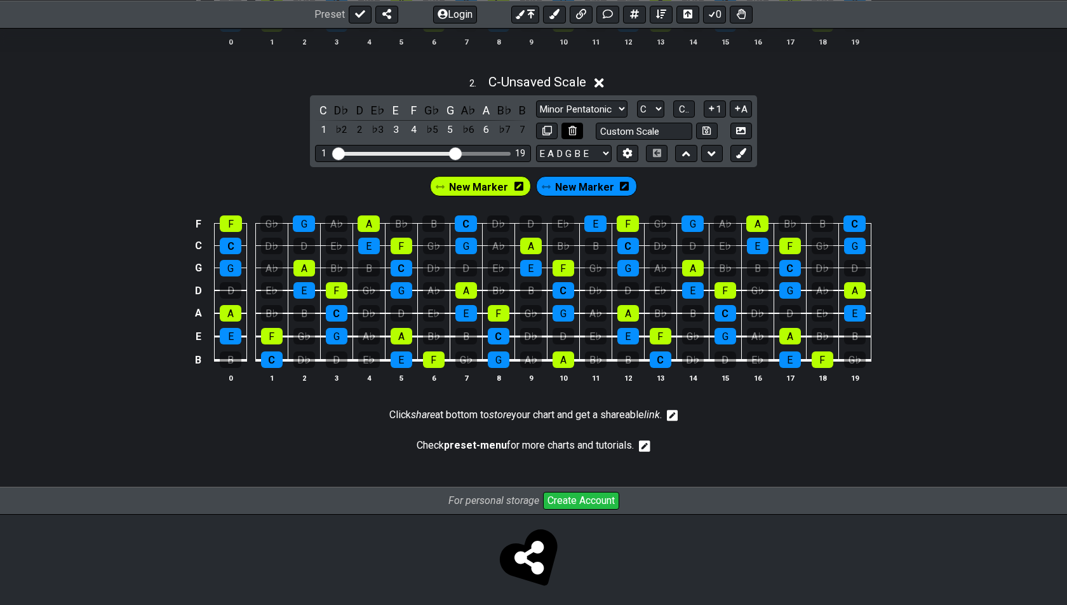
click at [565, 129] on button at bounding box center [573, 131] width 22 height 17
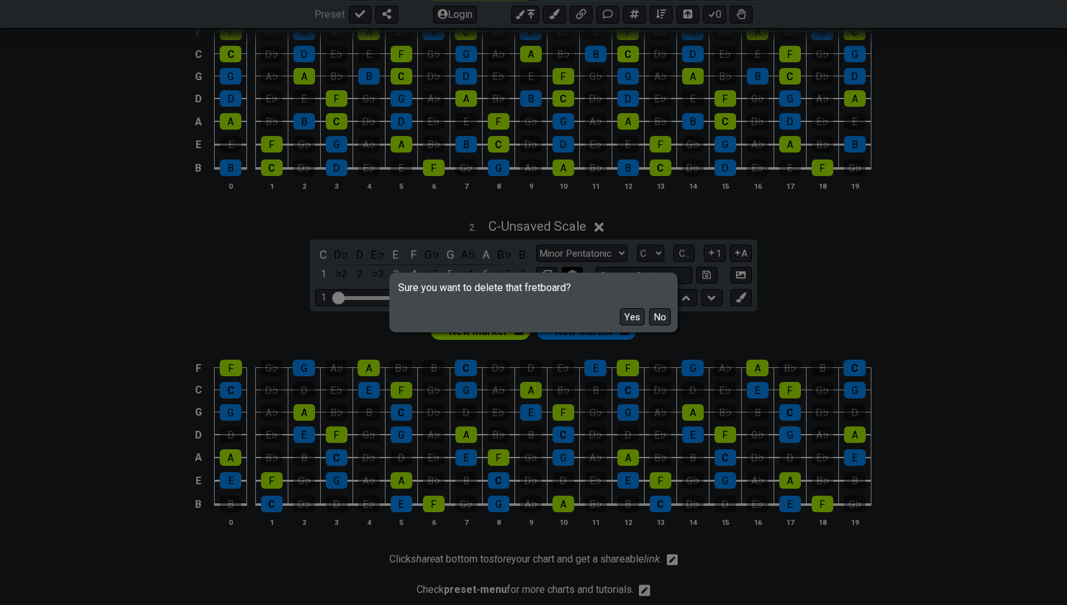
scroll to position [508, 0]
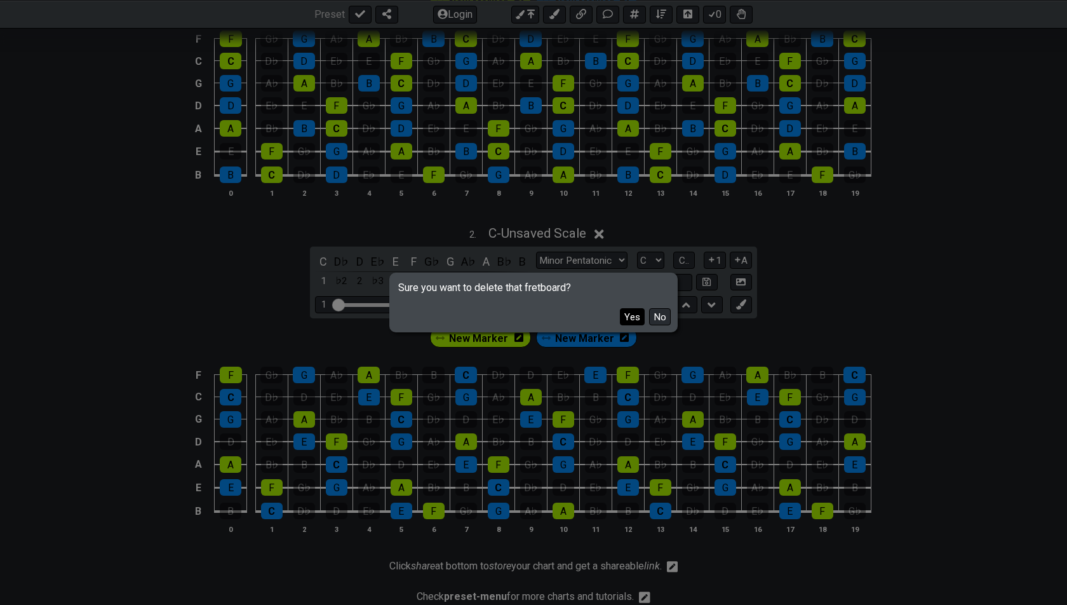
click at [637, 320] on button "Yes" at bounding box center [632, 316] width 25 height 17
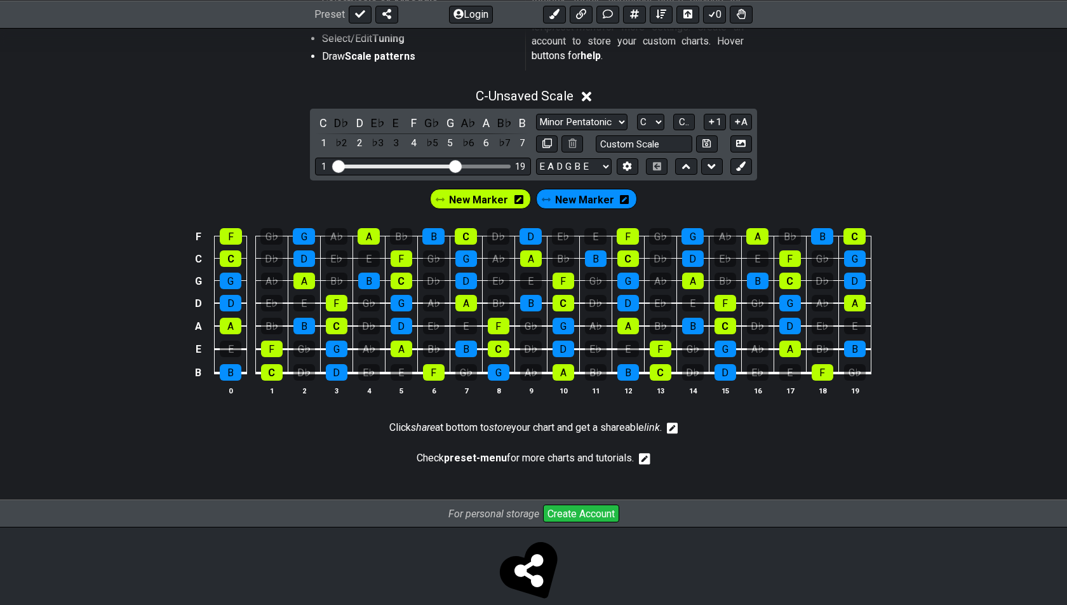
scroll to position [311, 0]
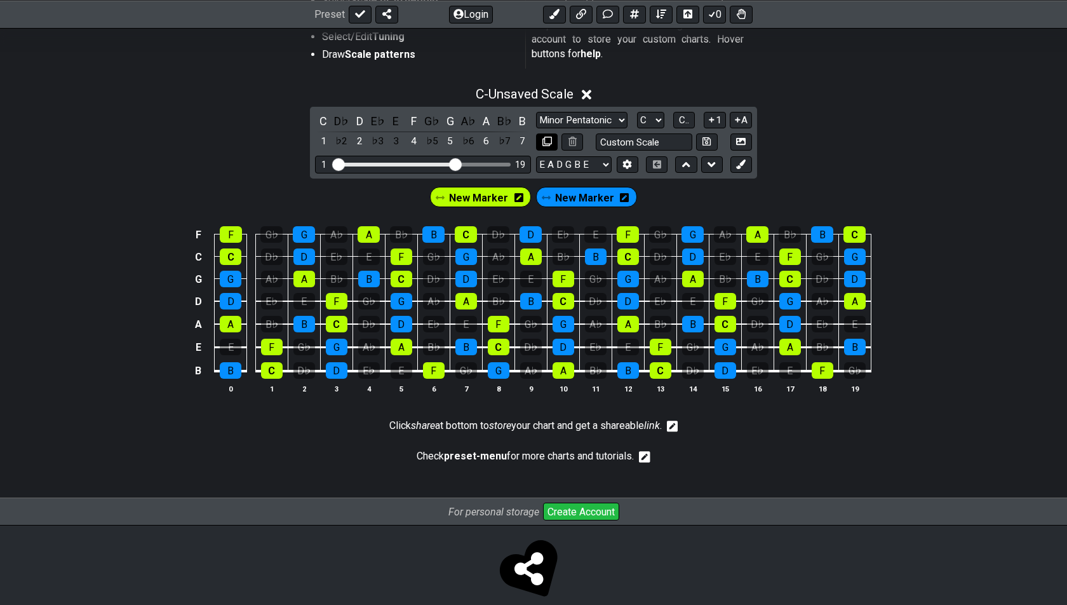
click at [550, 142] on icon at bounding box center [548, 142] width 10 height 10
select select "Major / [PERSON_NAME]"
select select "C"
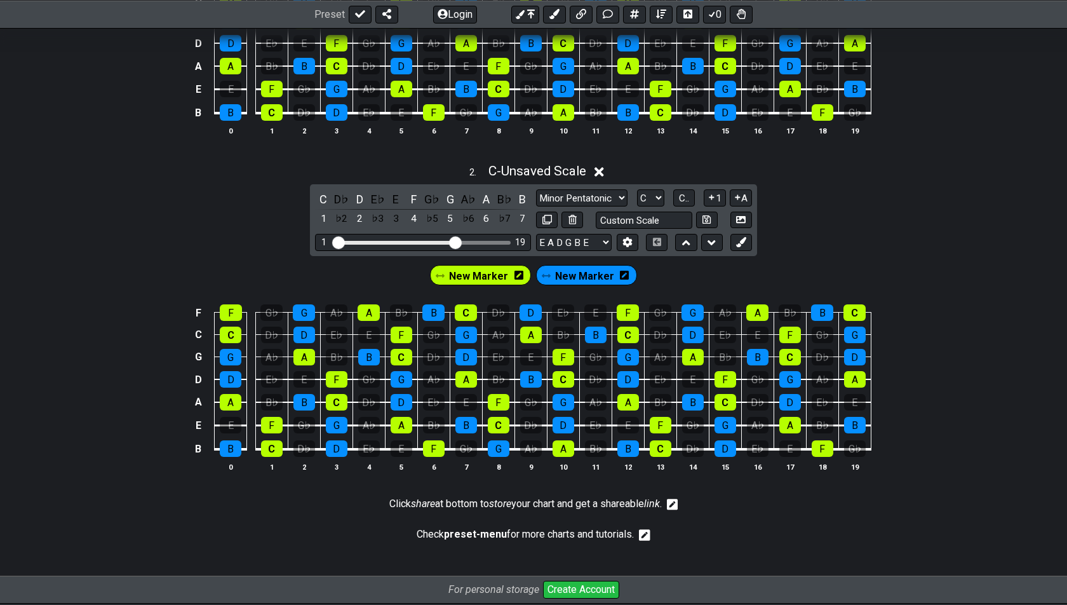
scroll to position [573, 0]
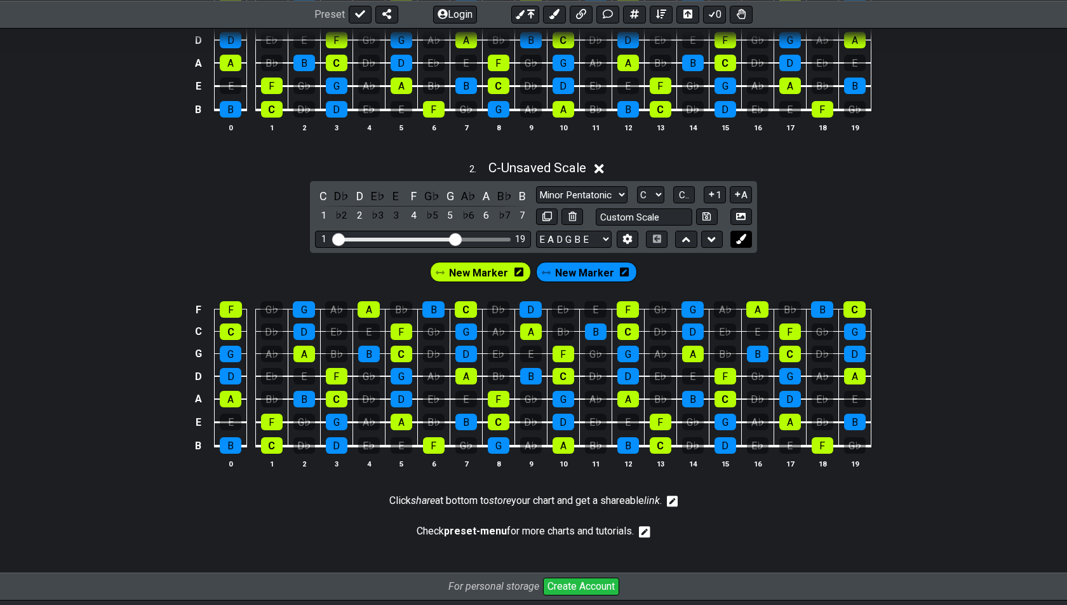
click at [736, 236] on icon at bounding box center [741, 239] width 10 height 10
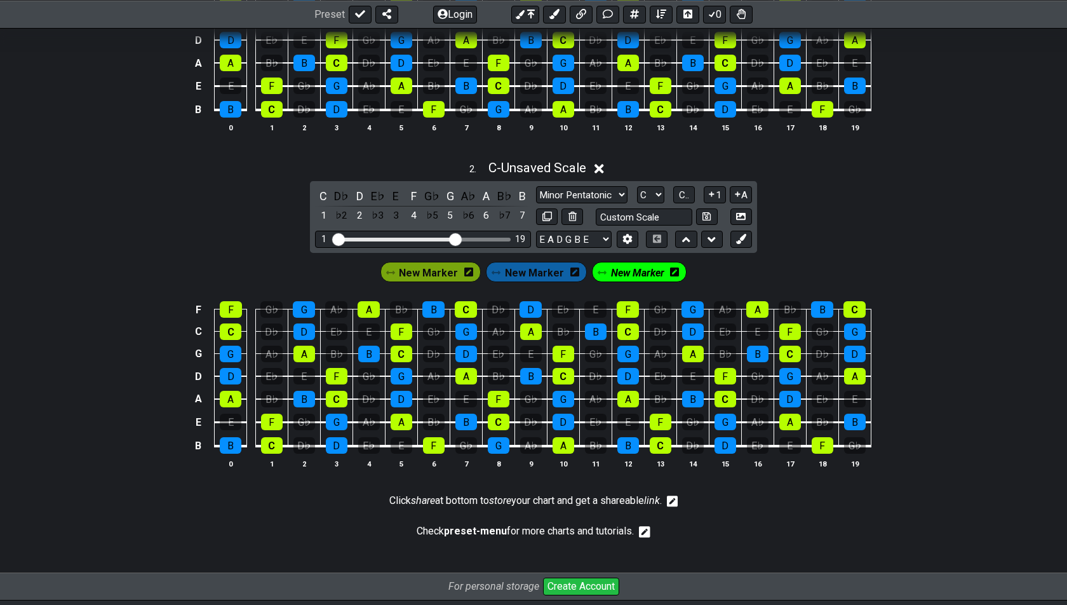
click at [665, 268] on div "New Marker" at bounding box center [639, 272] width 95 height 20
click at [627, 266] on span "New Marker" at bounding box center [637, 273] width 53 height 18
click at [673, 267] on icon at bounding box center [677, 271] width 9 height 9
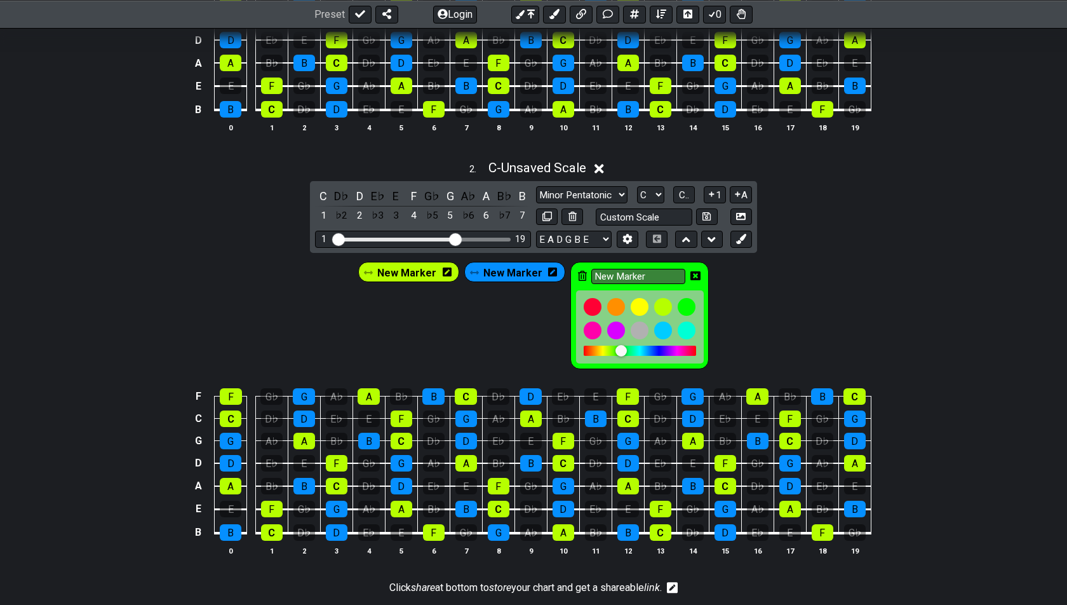
click at [580, 271] on icon at bounding box center [582, 276] width 9 height 10
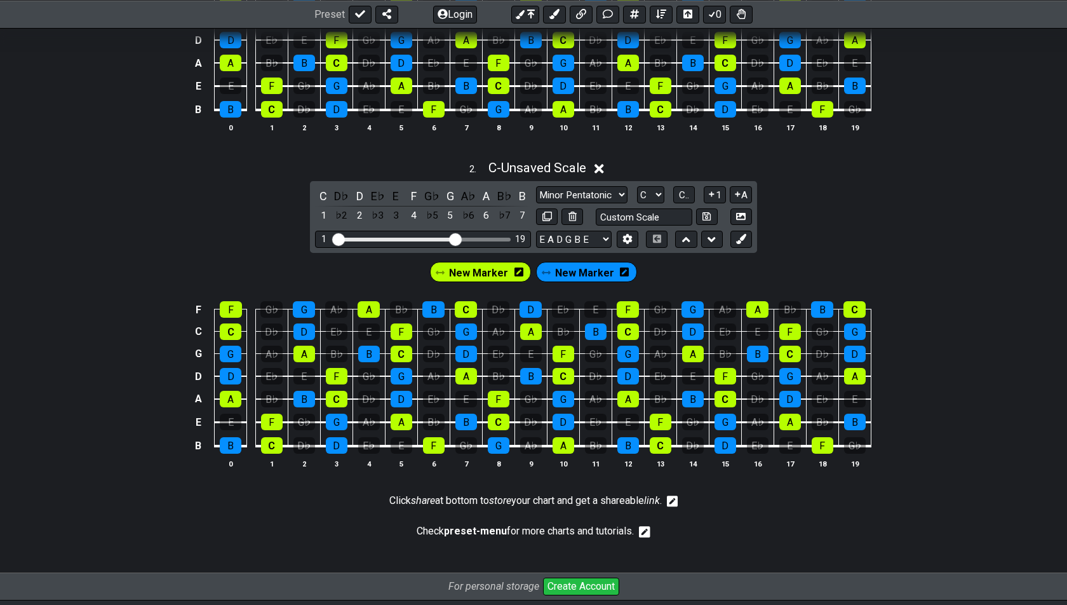
click at [584, 267] on span "New Marker" at bounding box center [584, 273] width 59 height 18
click at [431, 189] on div "G♭" at bounding box center [432, 195] width 17 height 17
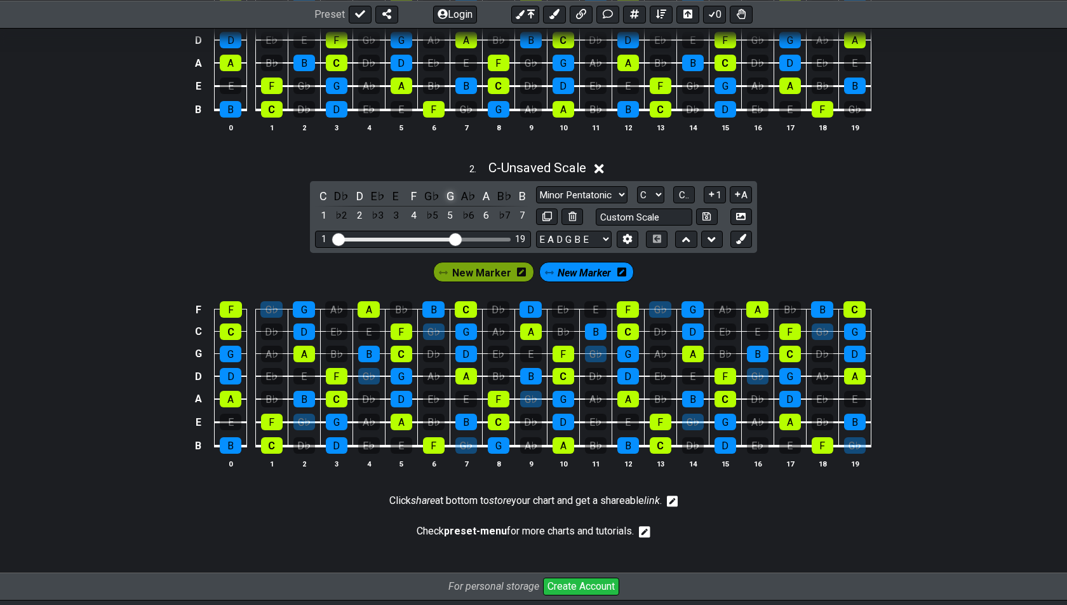
click at [449, 189] on div "G" at bounding box center [450, 195] width 17 height 17
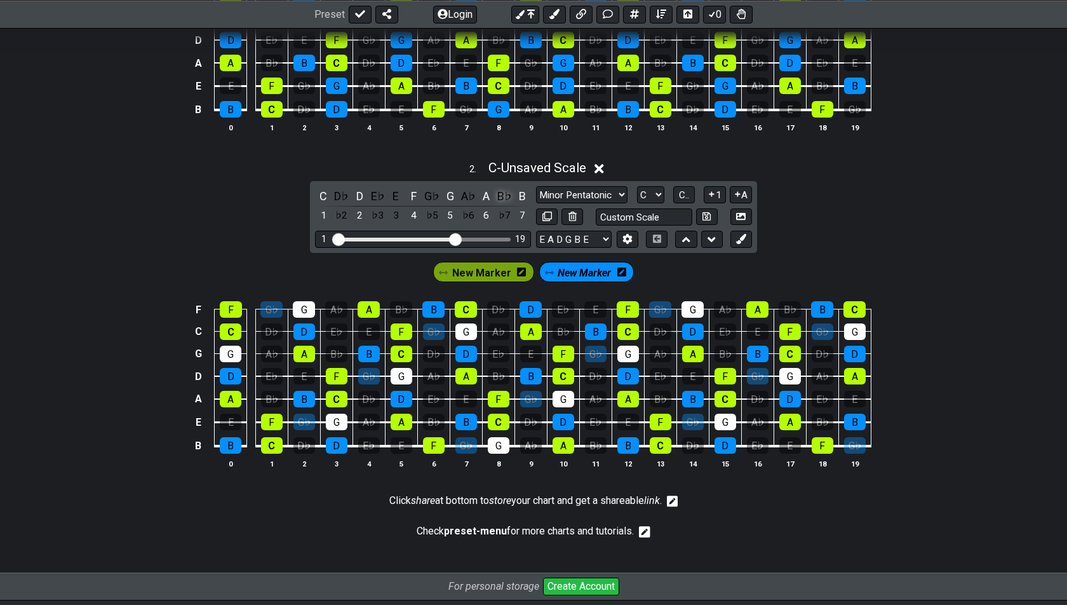
click at [501, 192] on div "B♭" at bounding box center [504, 195] width 17 height 17
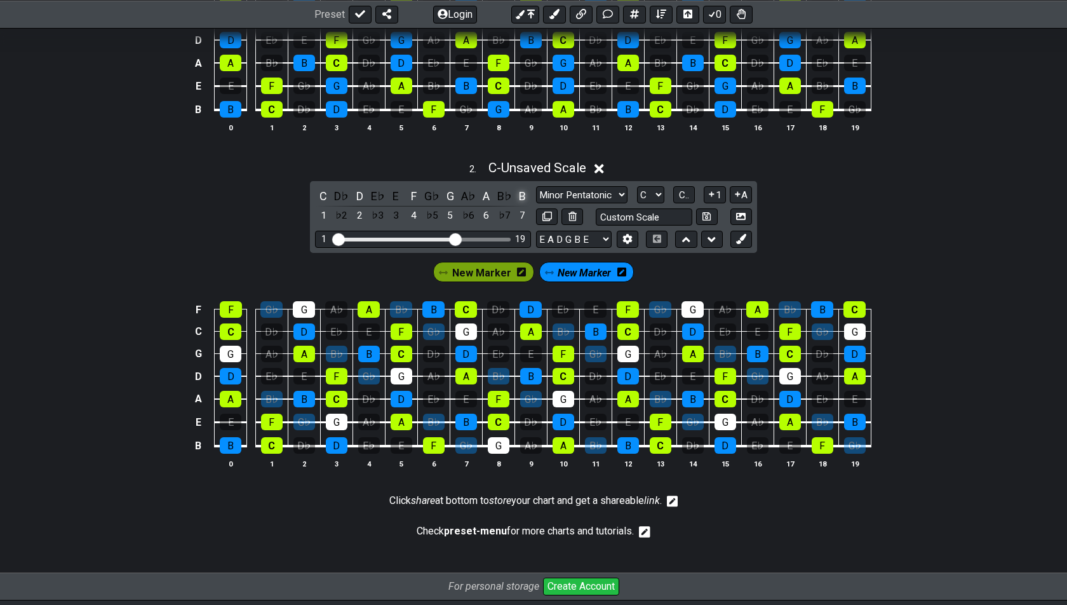
click at [520, 191] on div "B" at bounding box center [523, 195] width 17 height 17
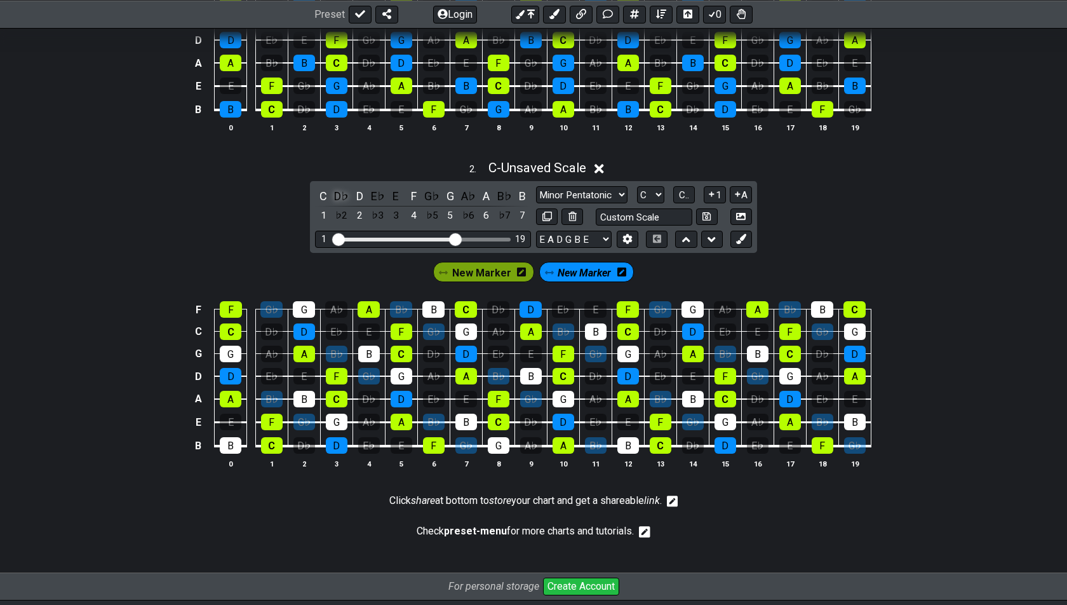
click at [337, 188] on div "D♭" at bounding box center [342, 195] width 17 height 17
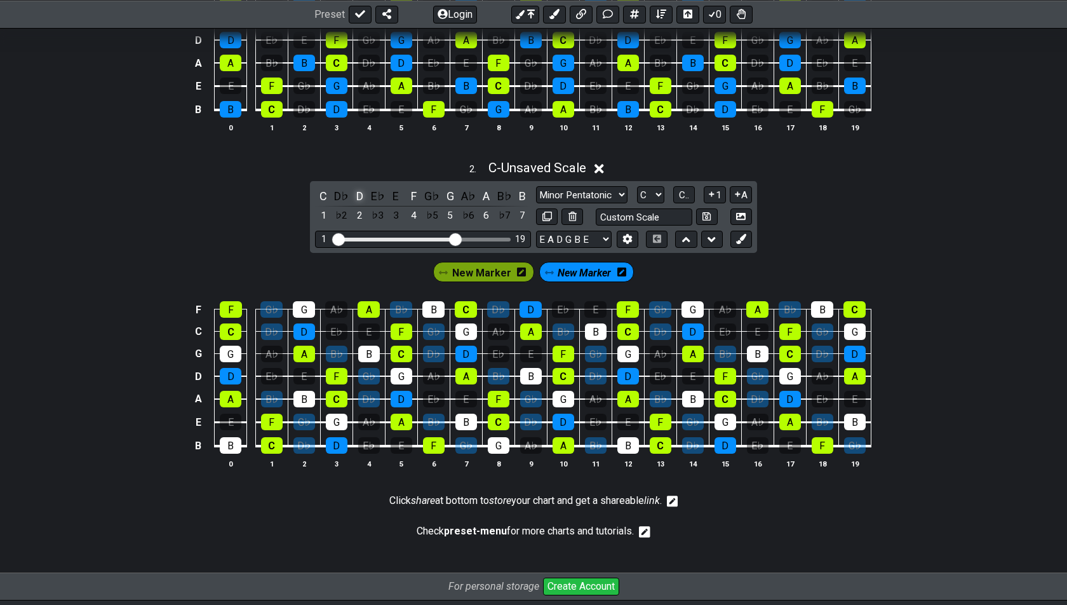
click at [356, 190] on div "D" at bounding box center [359, 195] width 17 height 17
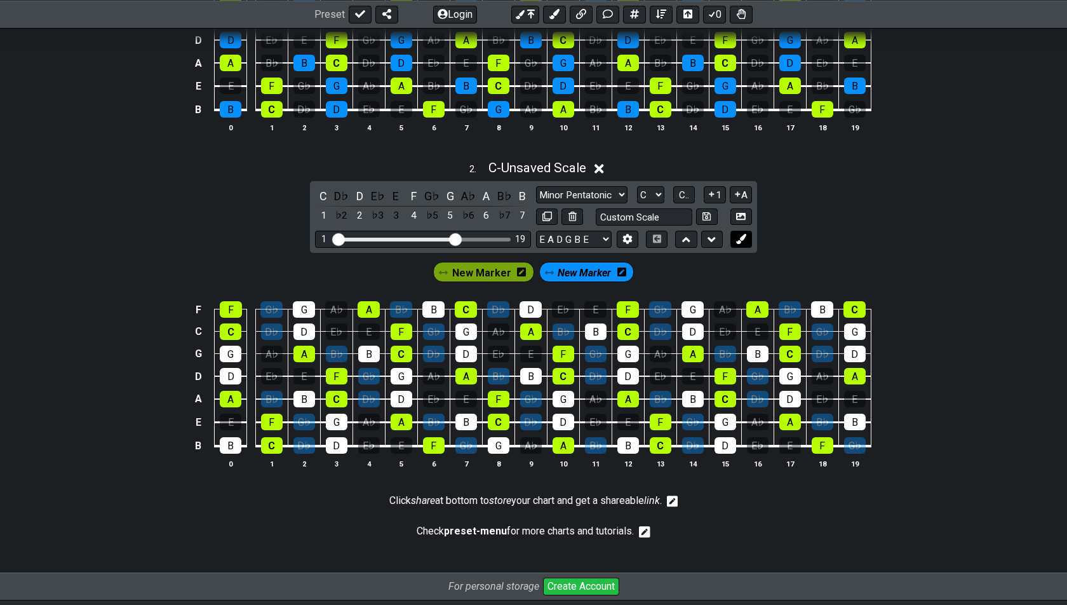
click at [741, 234] on icon at bounding box center [741, 239] width 10 height 10
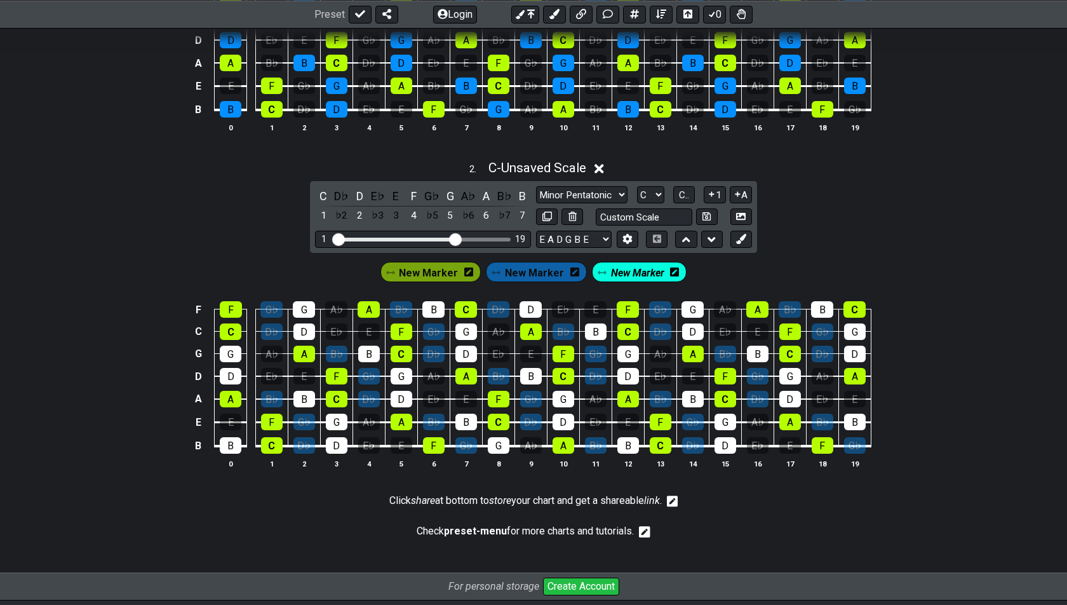
click at [672, 267] on icon at bounding box center [674, 271] width 9 height 9
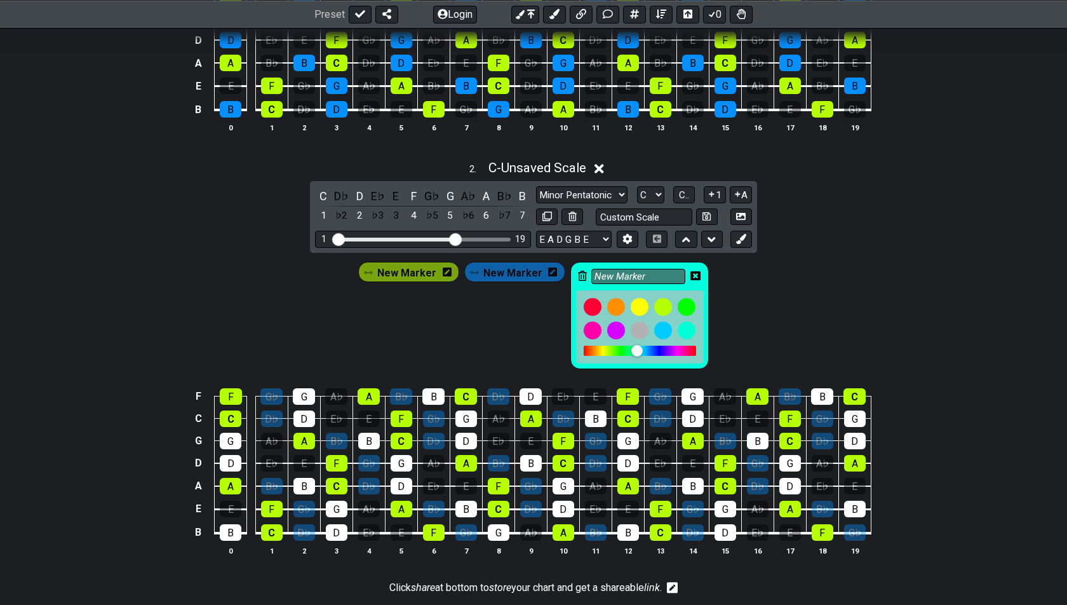
click at [579, 271] on icon at bounding box center [582, 276] width 9 height 10
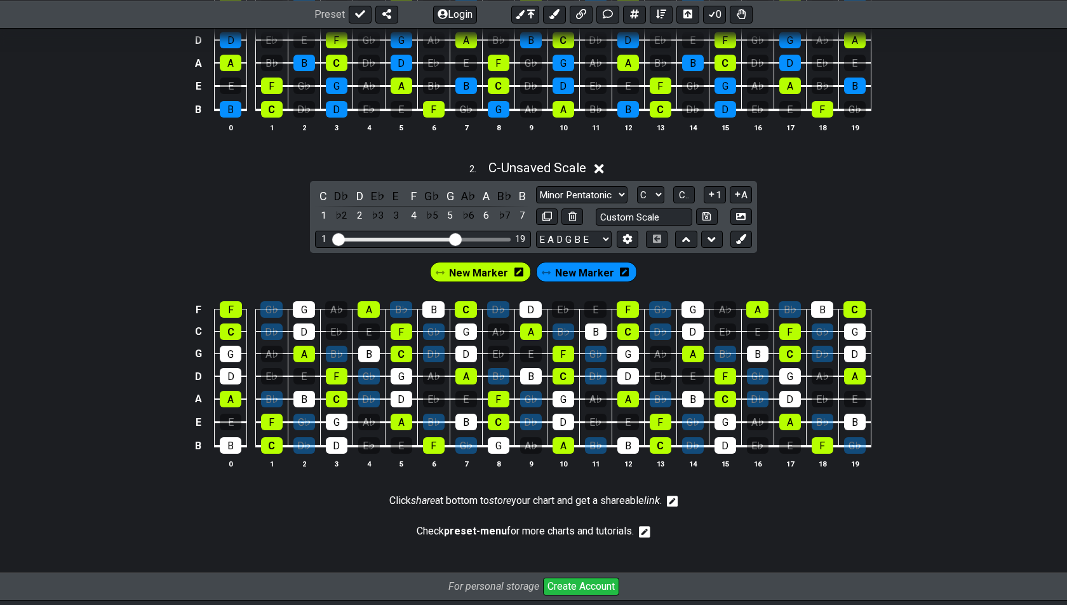
click at [577, 267] on span "New Marker" at bounding box center [584, 273] width 59 height 18
click at [595, 267] on span "New Marker" at bounding box center [584, 273] width 53 height 18
click at [360, 187] on div "D" at bounding box center [359, 195] width 17 height 17
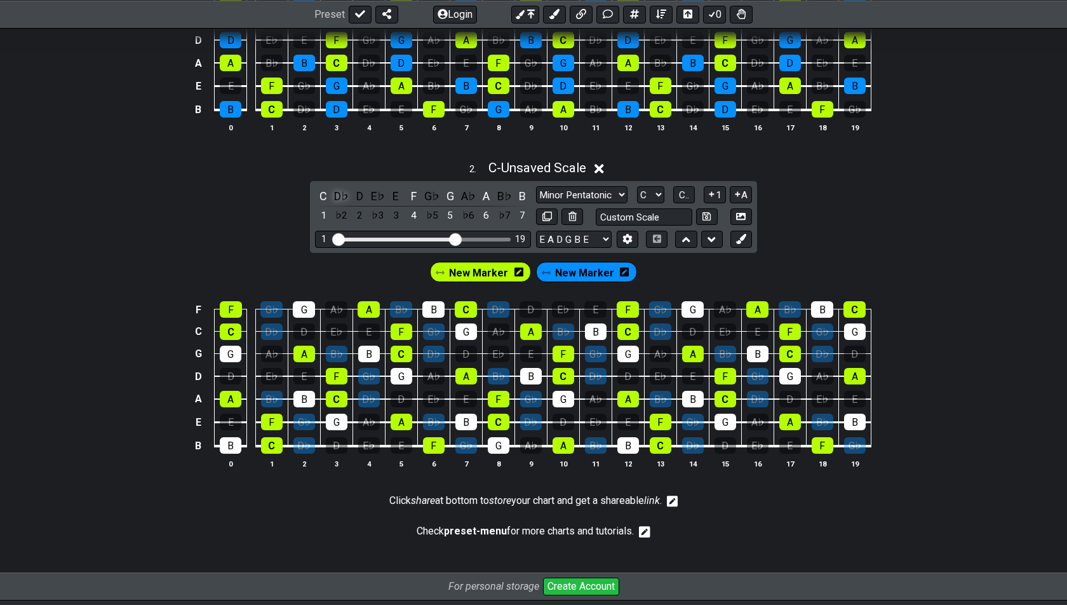
click at [341, 187] on div "D♭" at bounding box center [342, 195] width 17 height 17
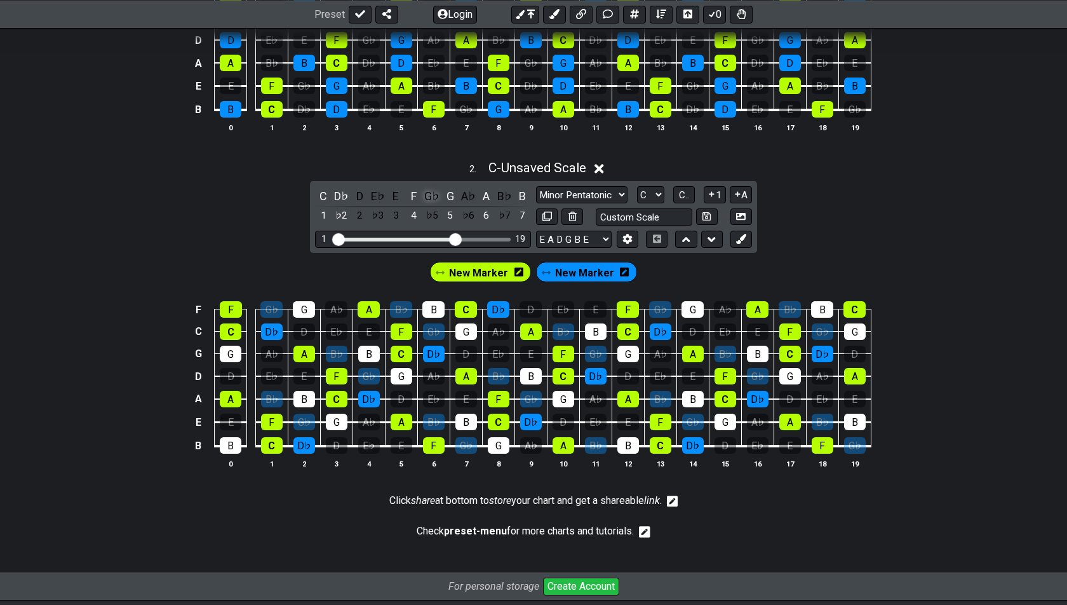
click at [433, 192] on div "G♭" at bounding box center [432, 195] width 17 height 17
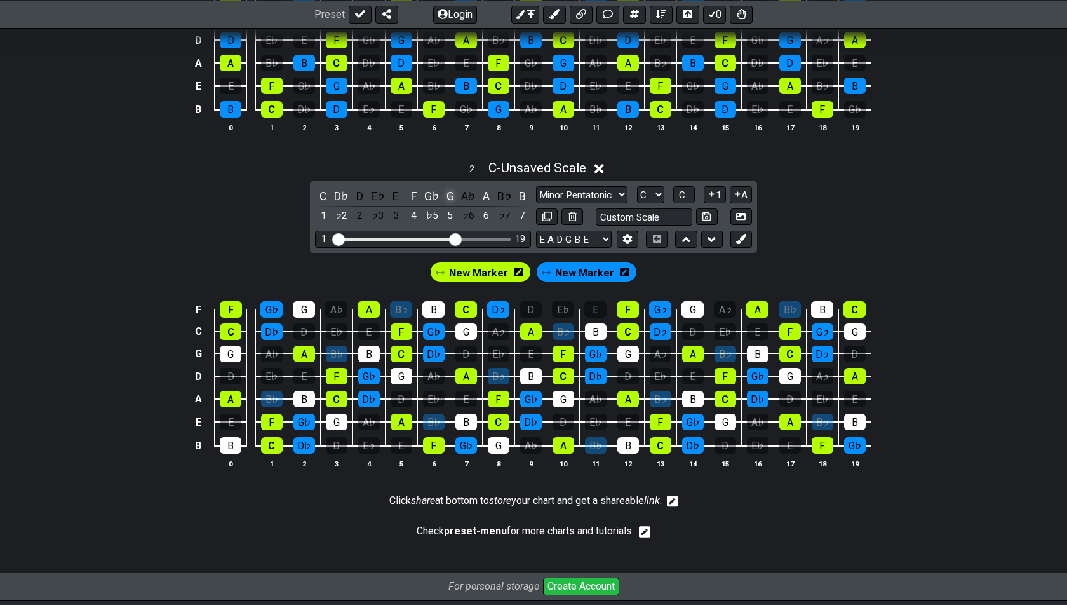
click at [454, 193] on div "G" at bounding box center [450, 195] width 17 height 17
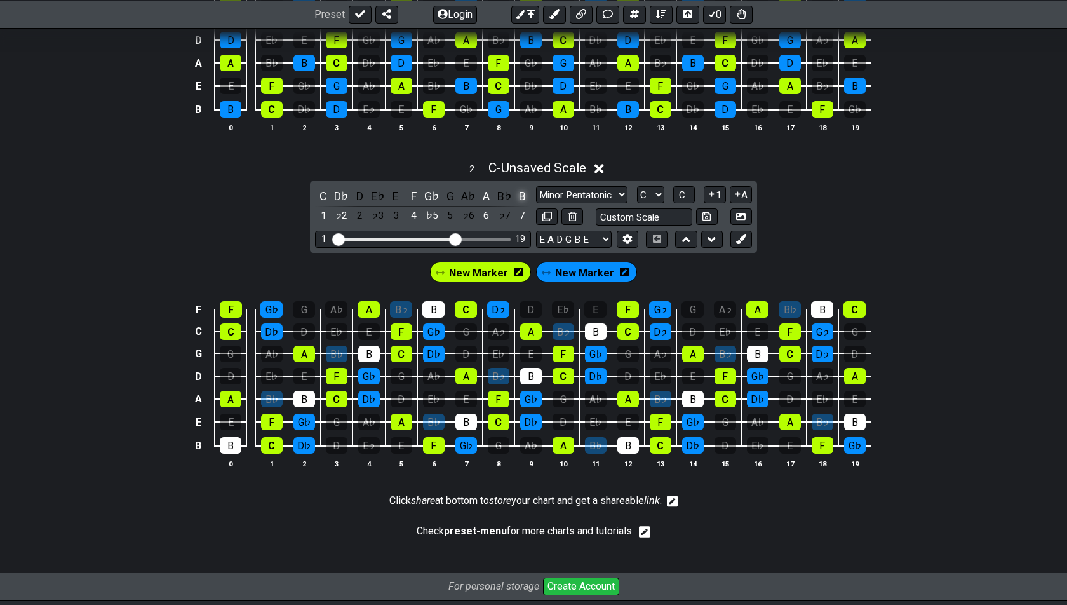
click at [527, 189] on div "B" at bounding box center [523, 195] width 17 height 17
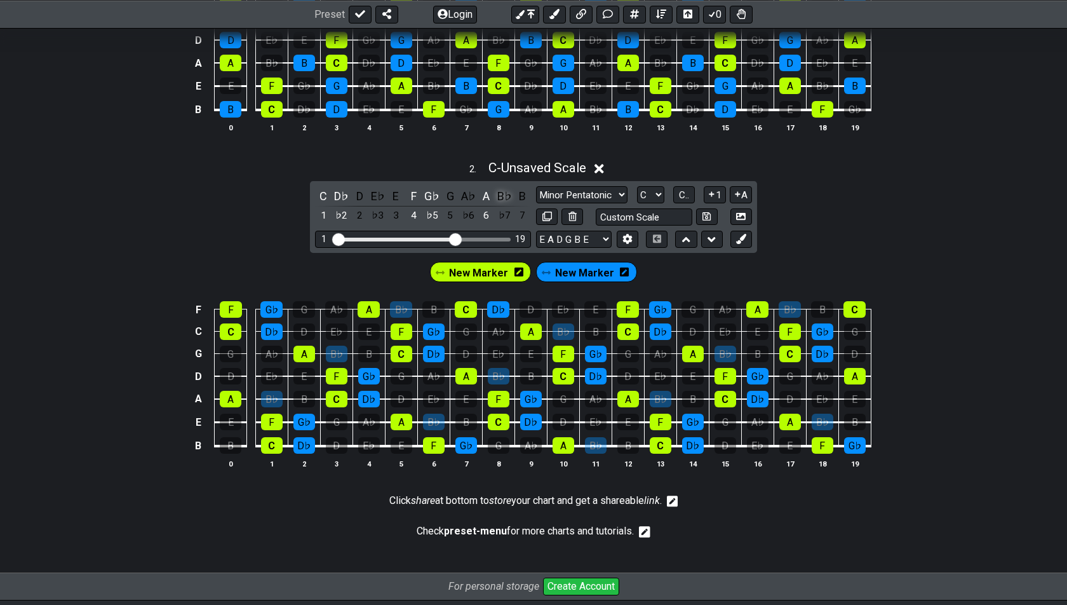
click at [498, 189] on div "B♭" at bounding box center [504, 195] width 17 height 17
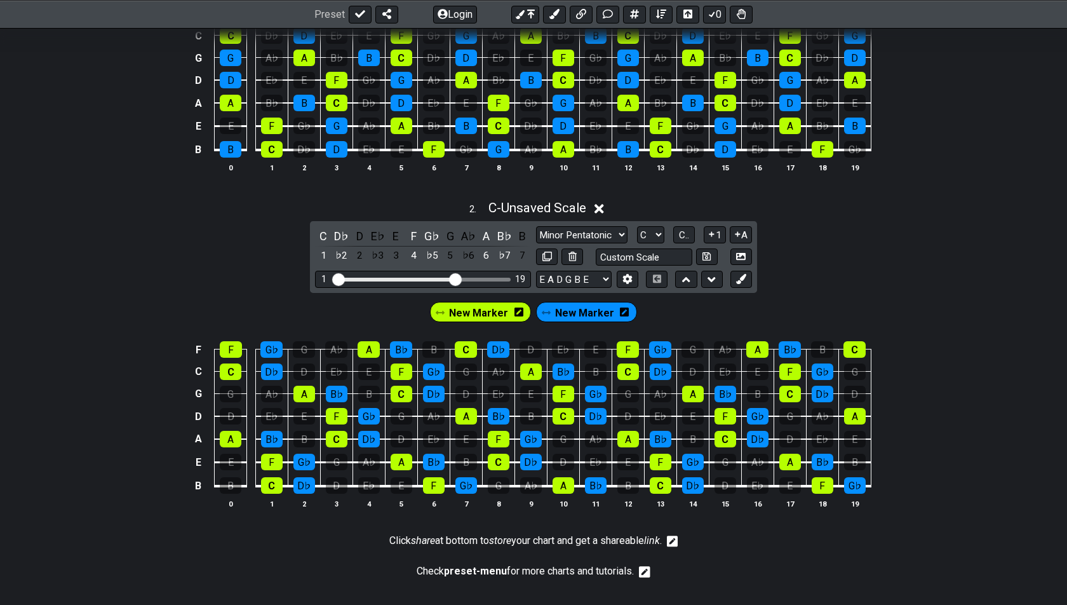
scroll to position [561, 0]
